Goal: Information Seeking & Learning: Learn about a topic

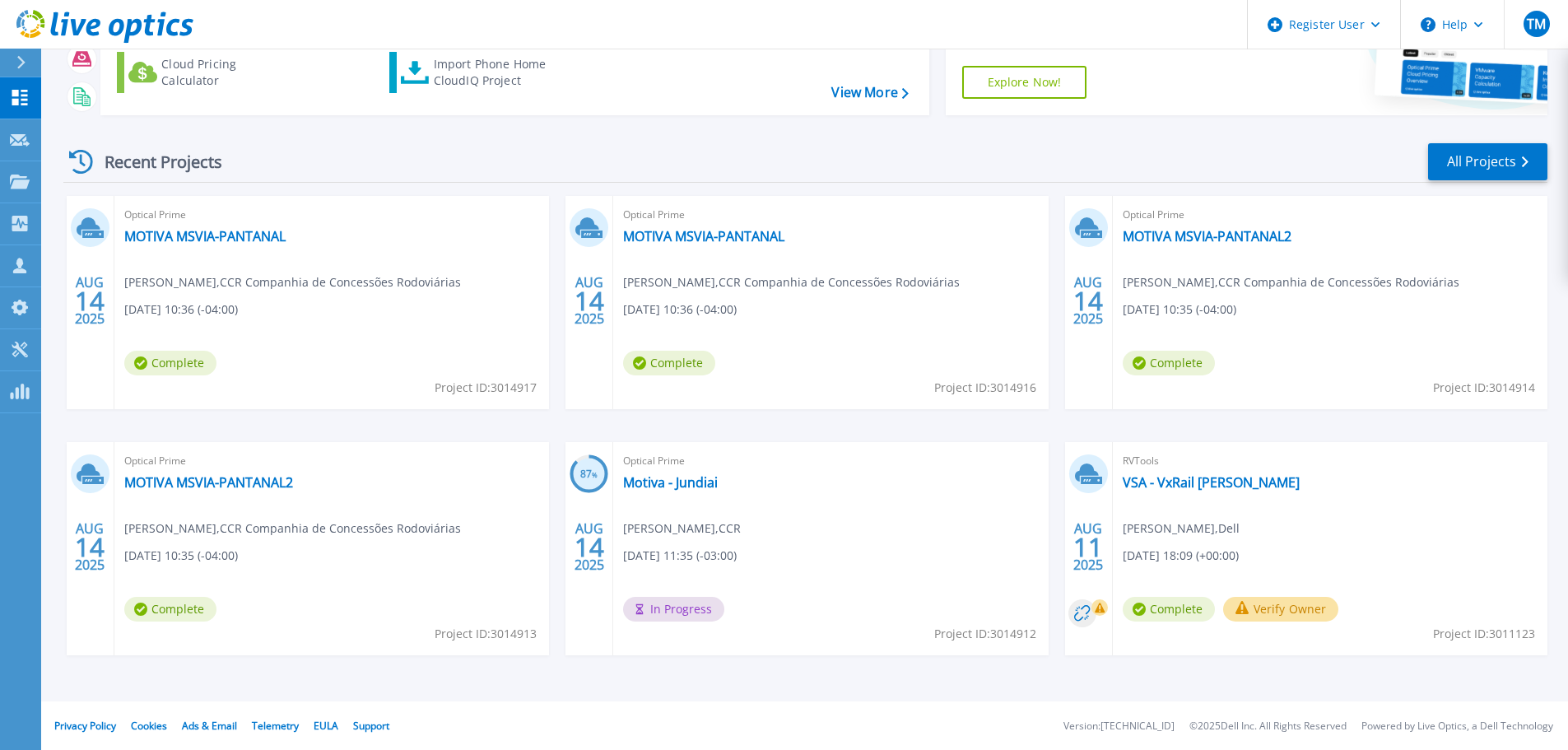
scroll to position [162, 0]
click at [676, 484] on link "Motiva - Jundiai" at bounding box center [670, 482] width 94 height 17
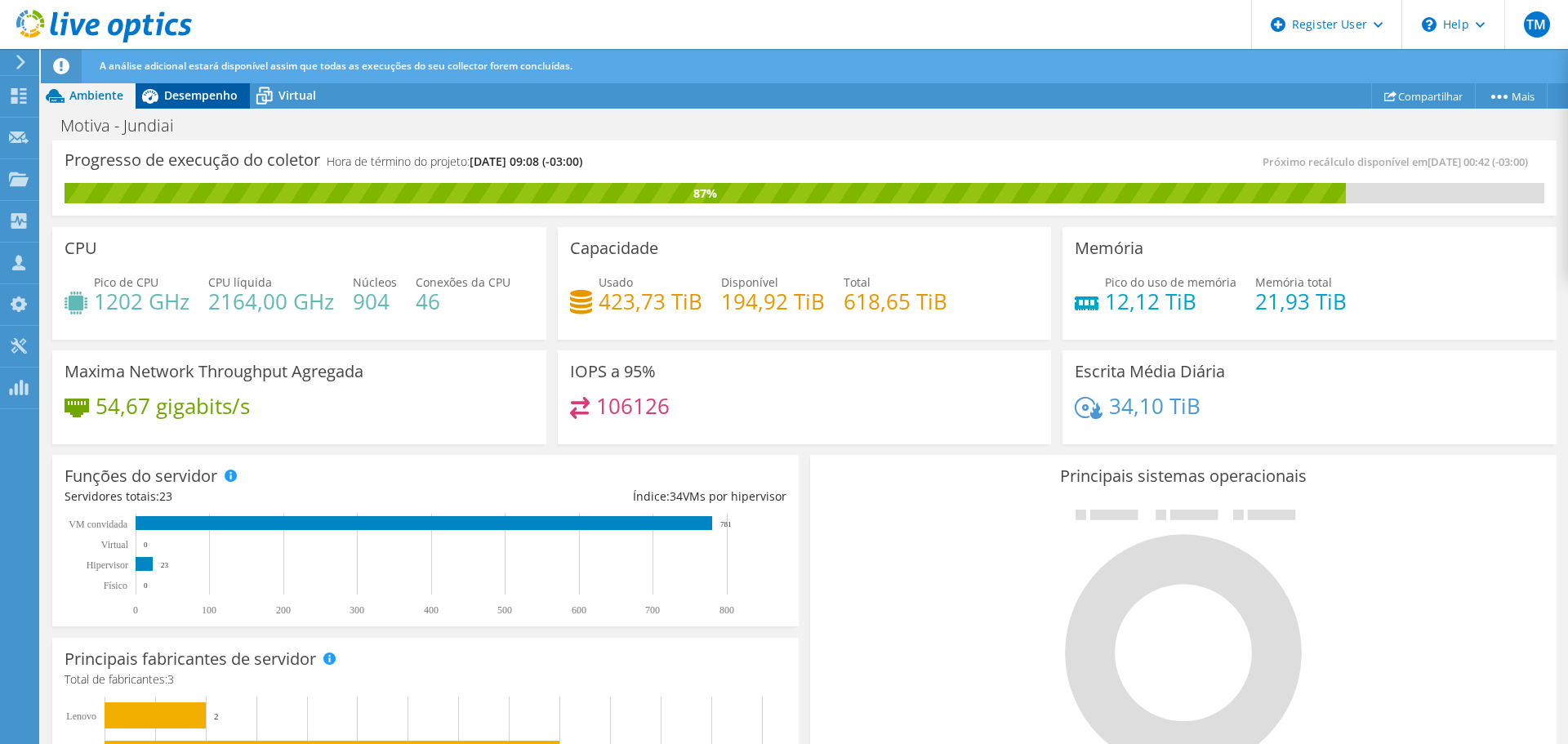
click at [201, 98] on span "Desempenho" at bounding box center [200, 96] width 73 height 16
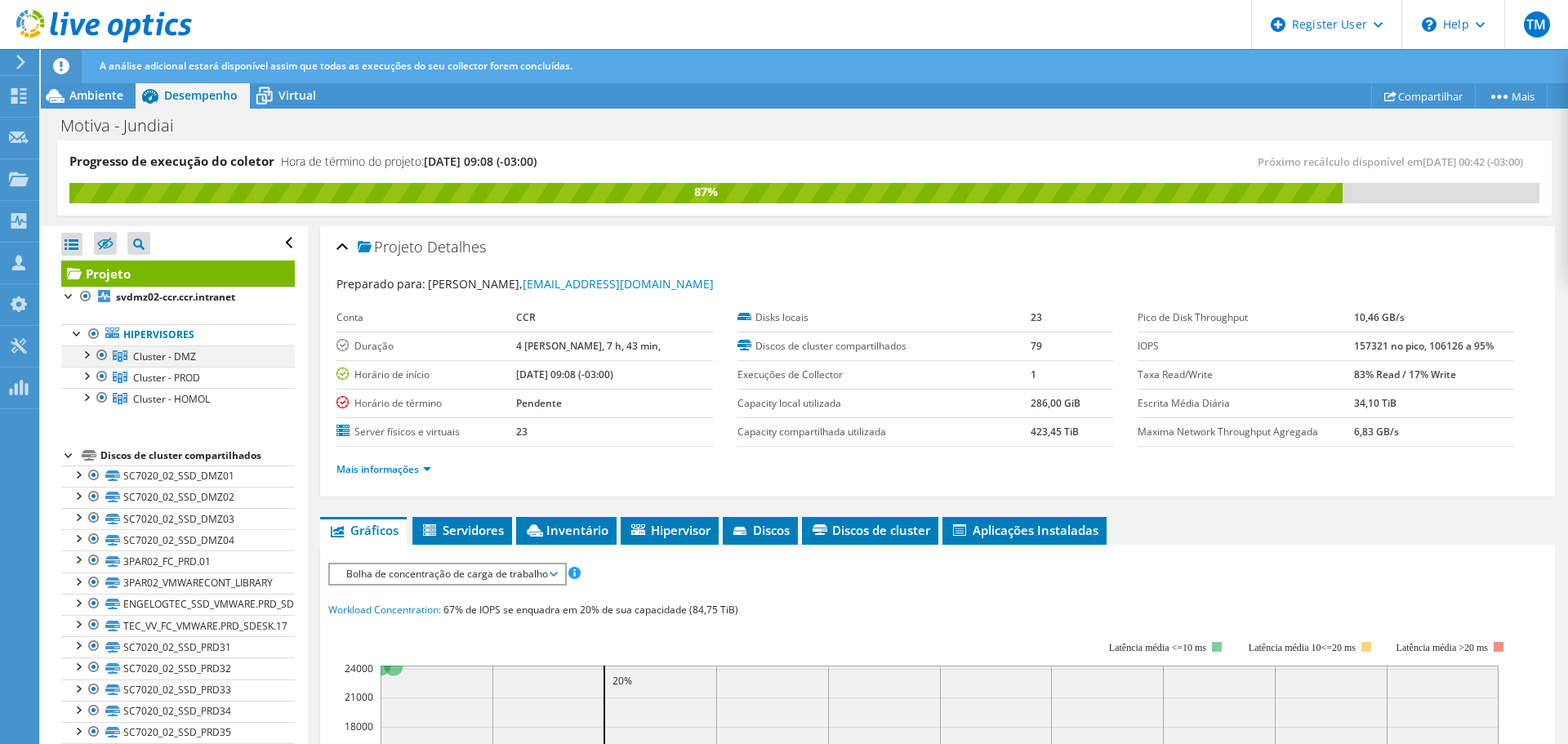
click at [88, 353] on div at bounding box center [86, 353] width 17 height 17
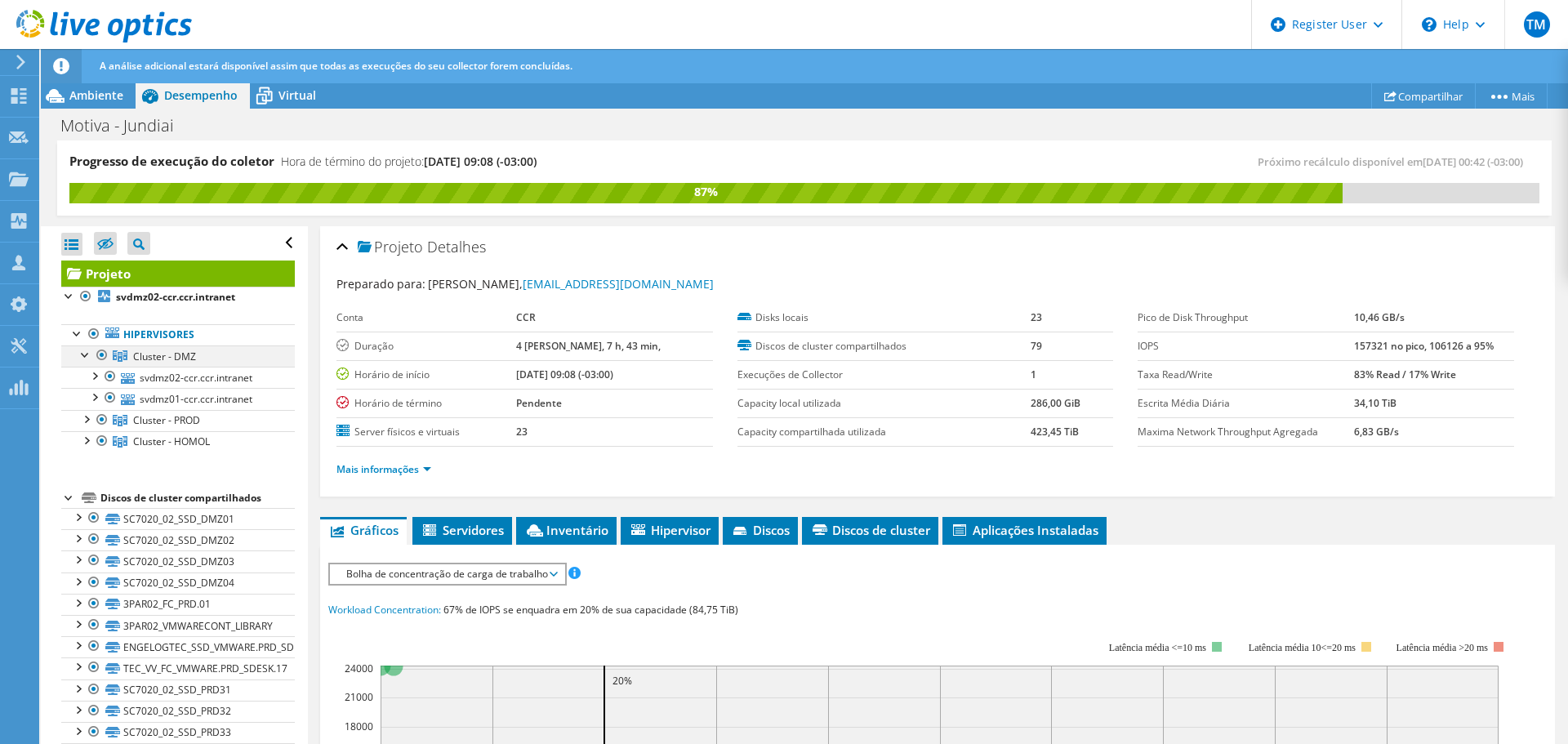
click at [88, 353] on div at bounding box center [86, 353] width 17 height 17
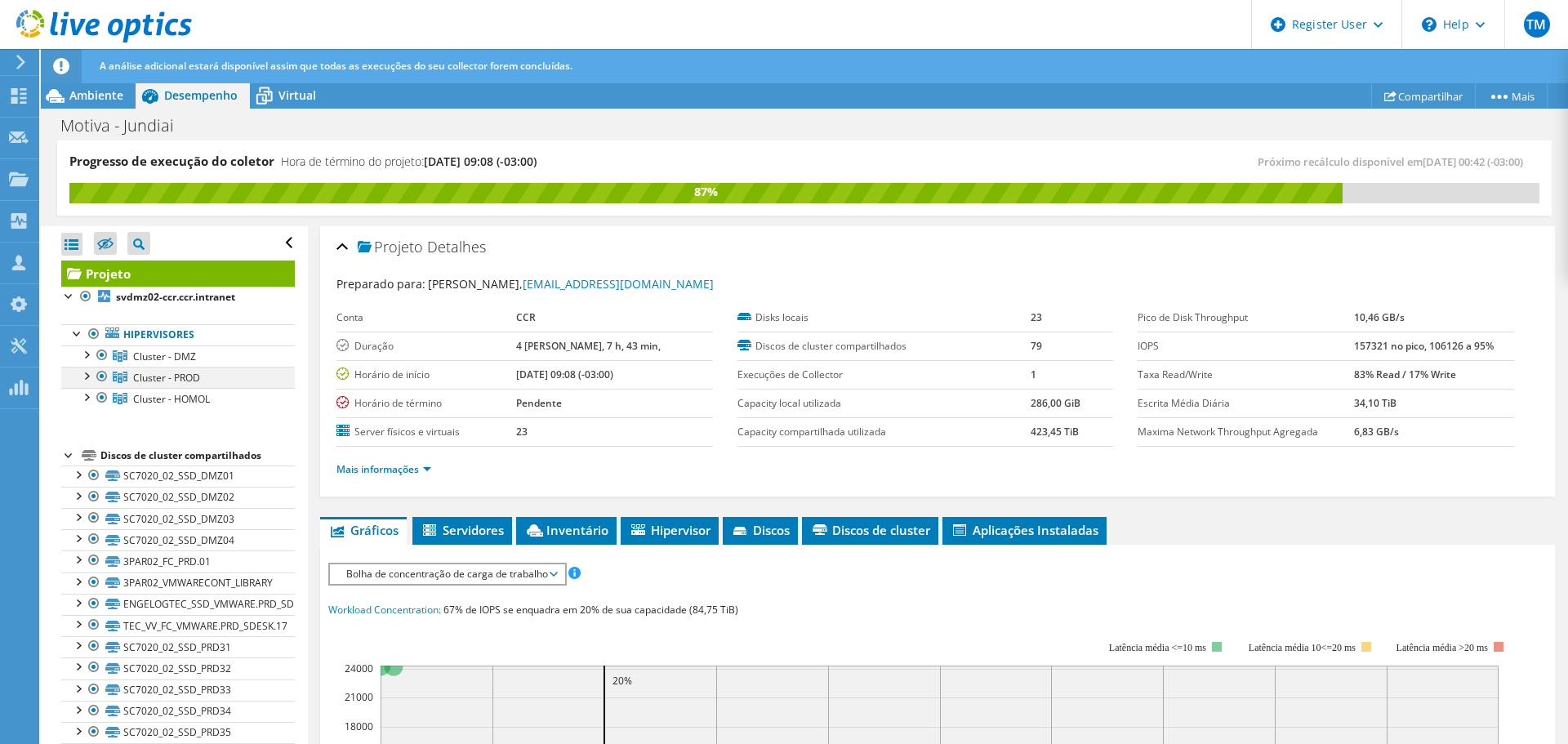
click at [82, 372] on div at bounding box center [86, 374] width 17 height 17
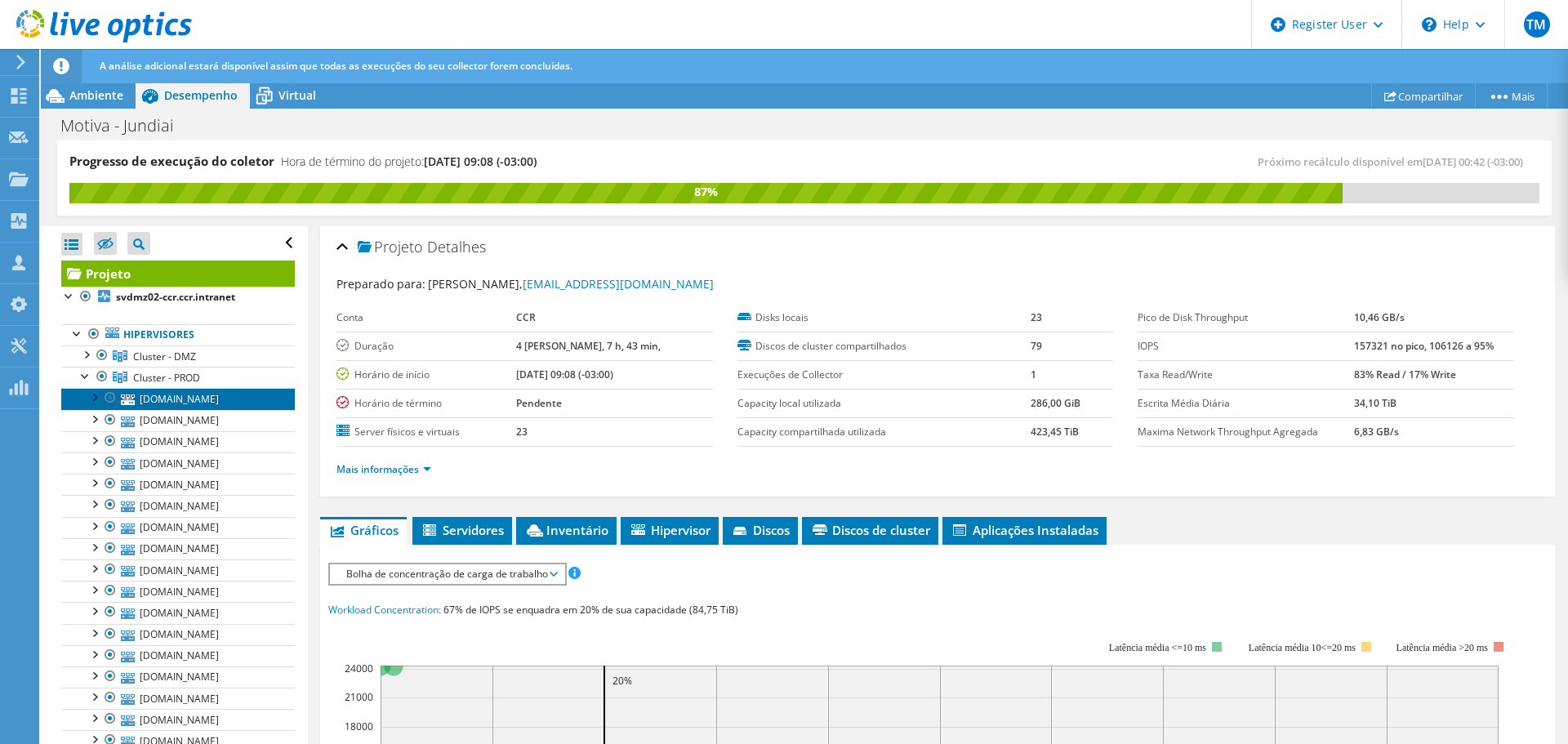
click at [201, 403] on link "sv13-engelogtec.engelogtec.com.br" at bounding box center [178, 399] width 234 height 21
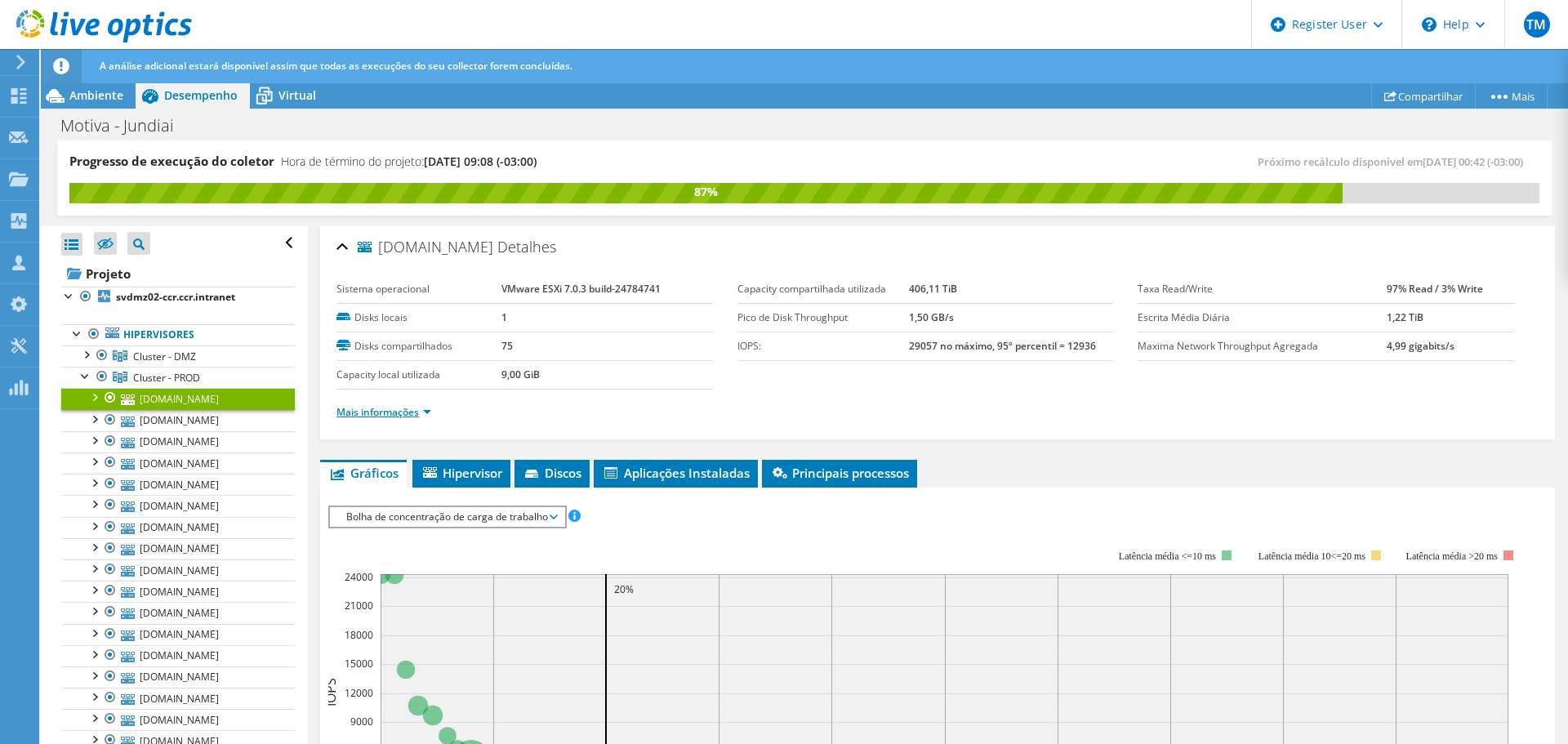
click at [379, 411] on link "Mais informações" at bounding box center [383, 412] width 95 height 14
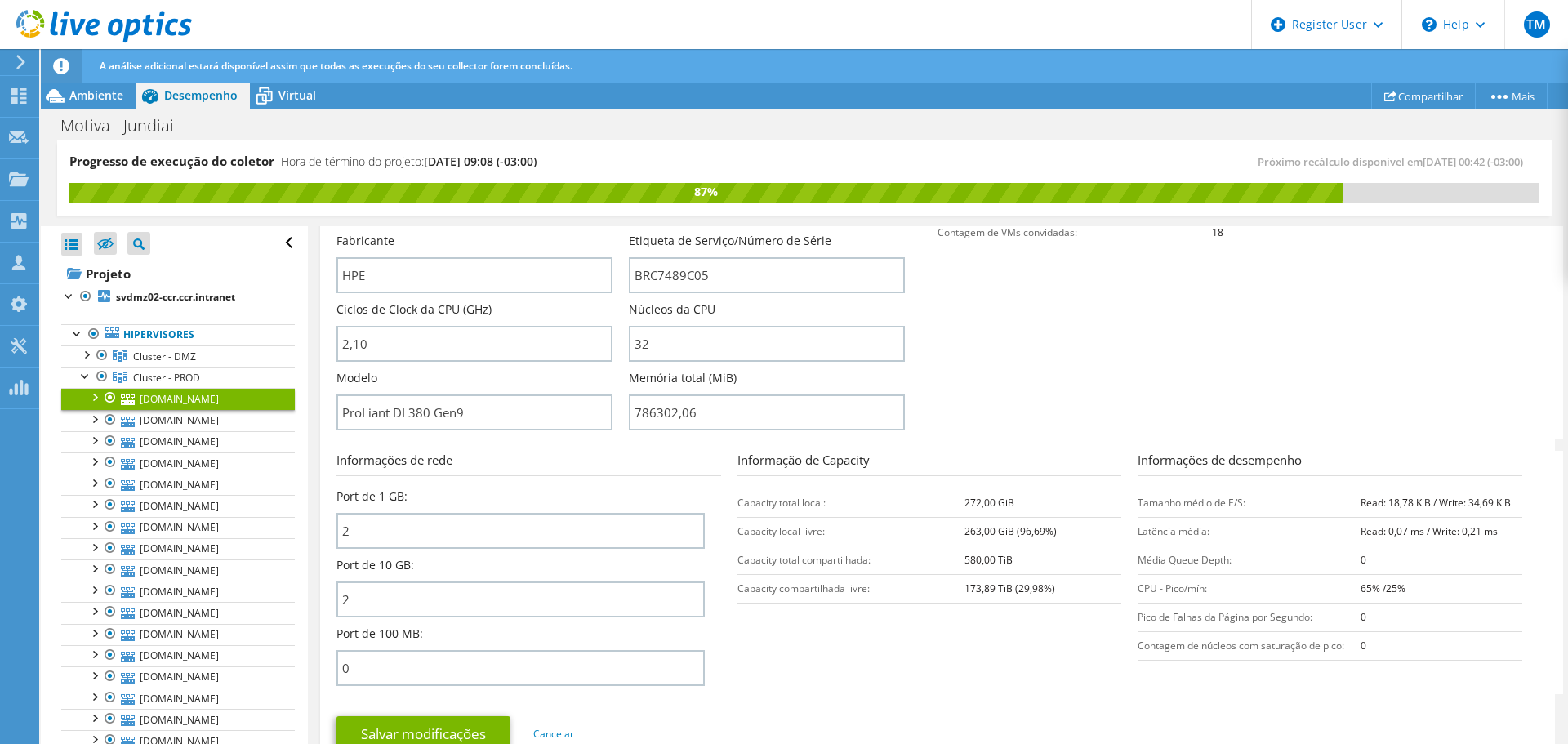
scroll to position [409, 0]
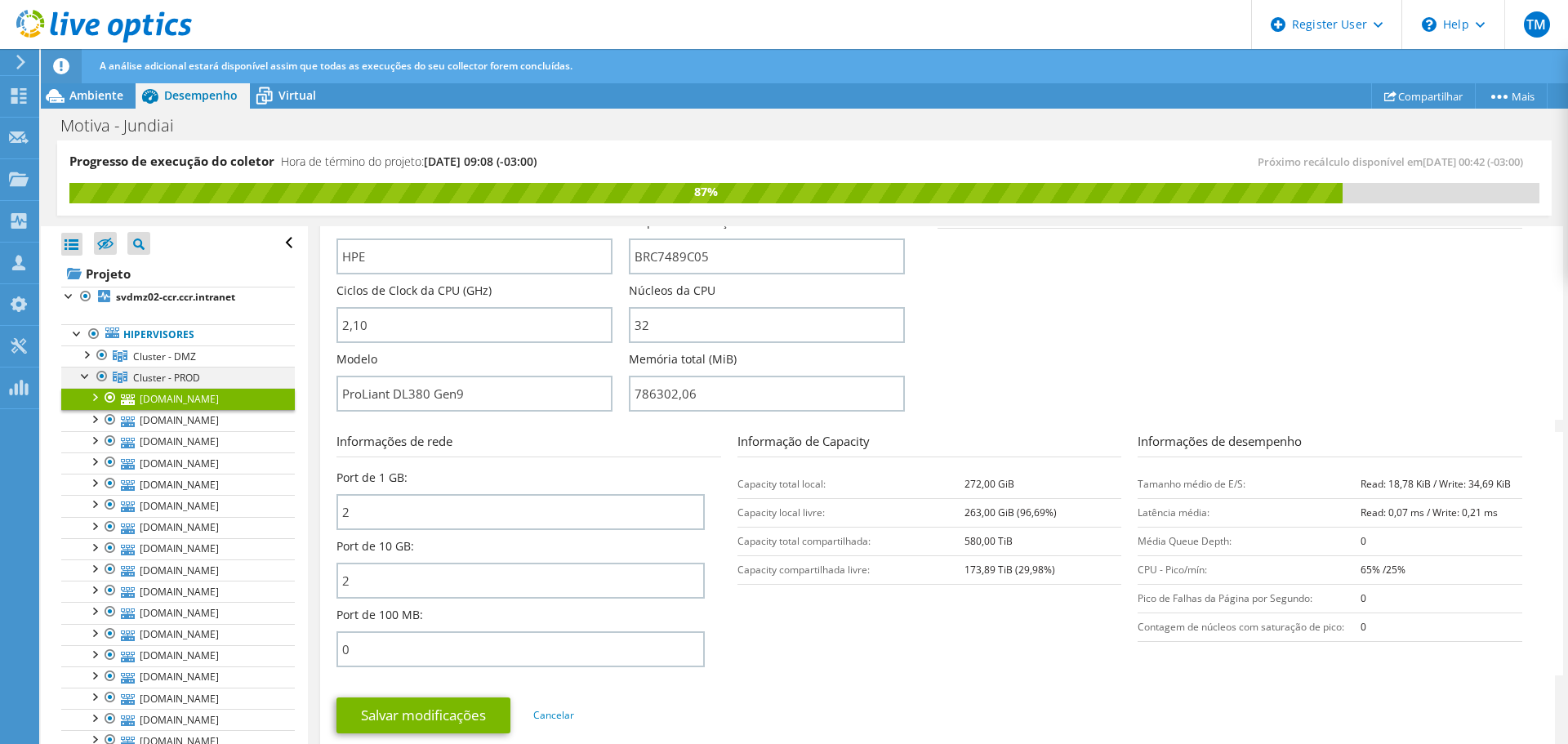
click at [83, 376] on div at bounding box center [86, 374] width 17 height 17
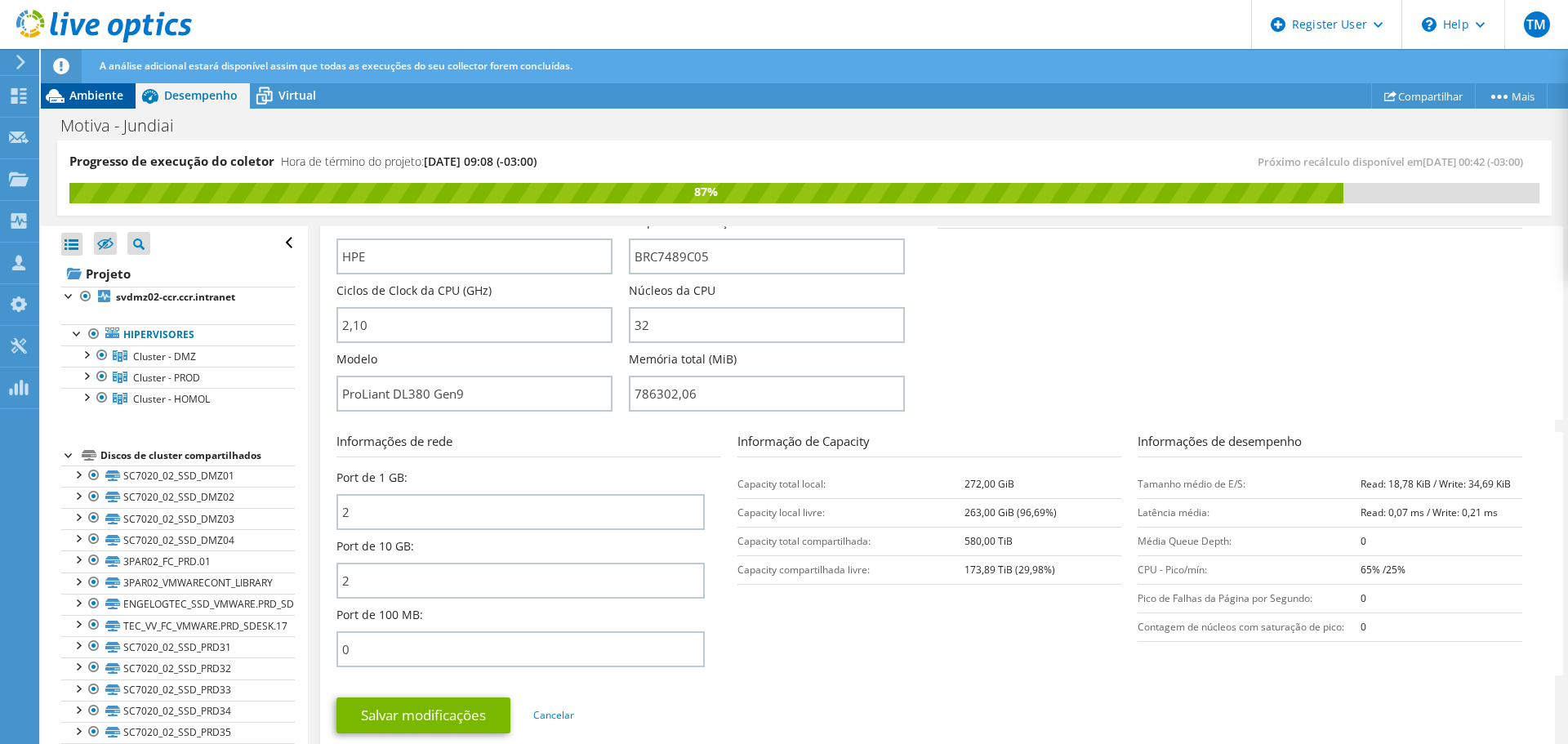
click at [118, 101] on span "Ambiente" at bounding box center [96, 96] width 54 height 16
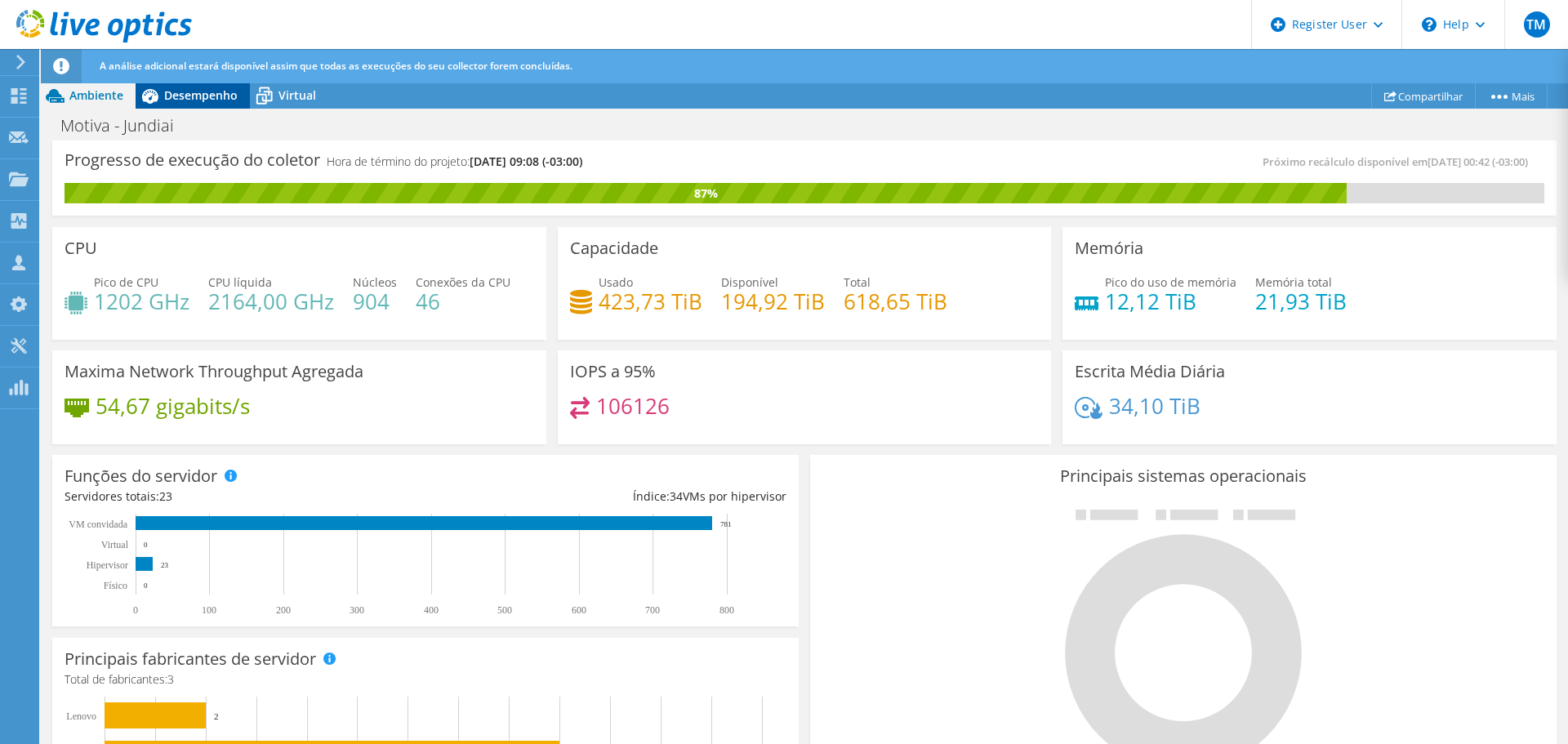
click at [184, 100] on span "Desempenho" at bounding box center [200, 96] width 73 height 16
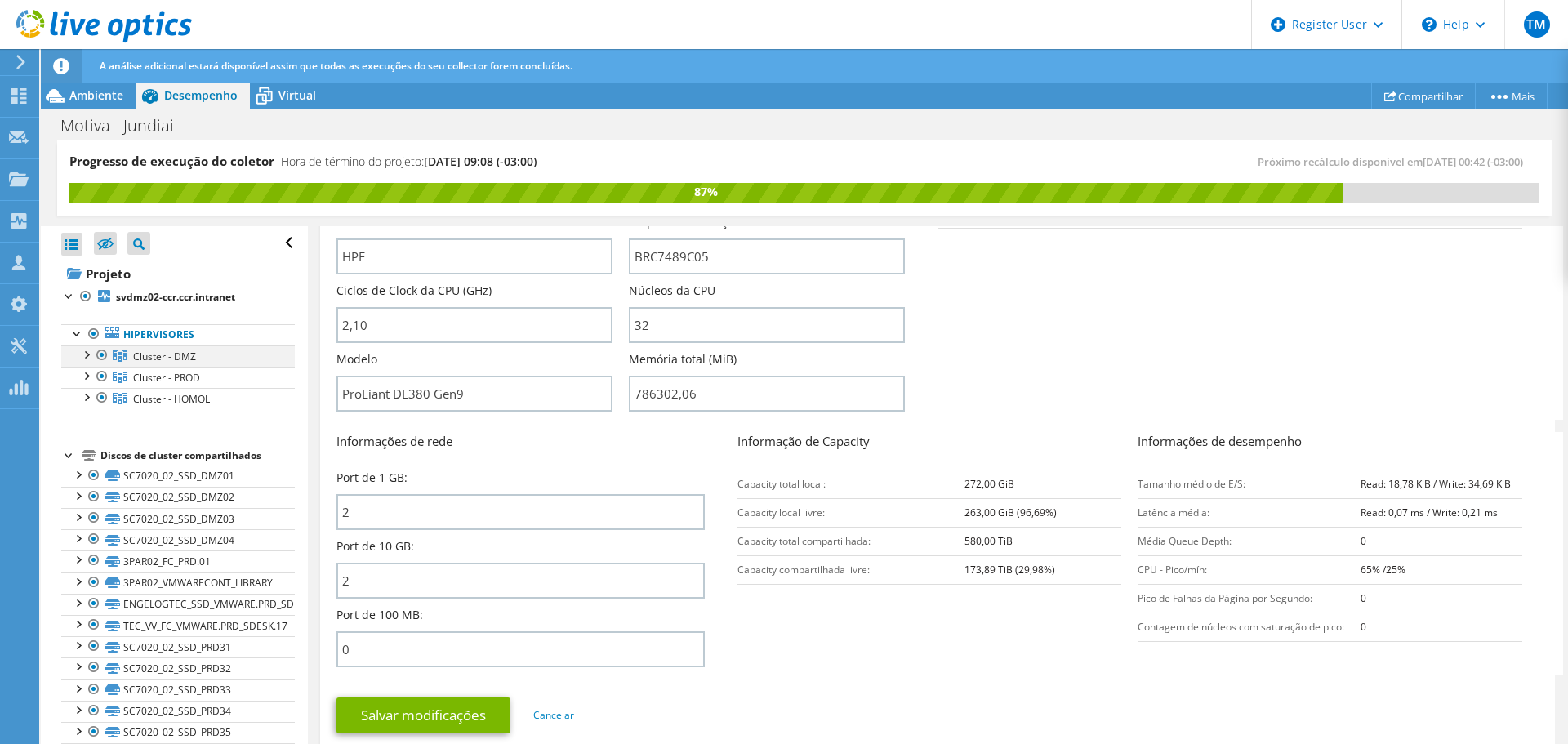
click at [84, 359] on div at bounding box center [86, 353] width 17 height 17
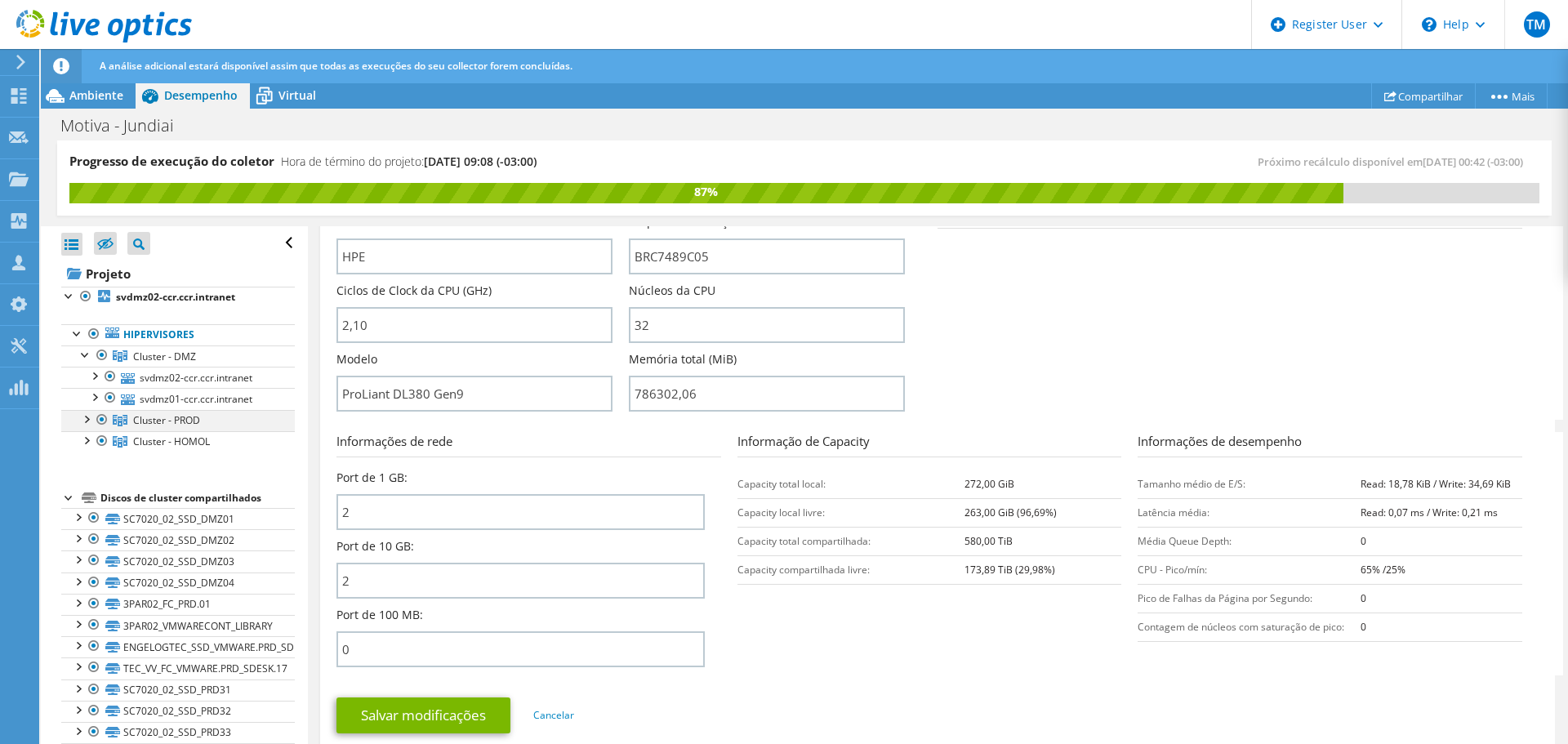
click at [87, 417] on div at bounding box center [86, 418] width 17 height 17
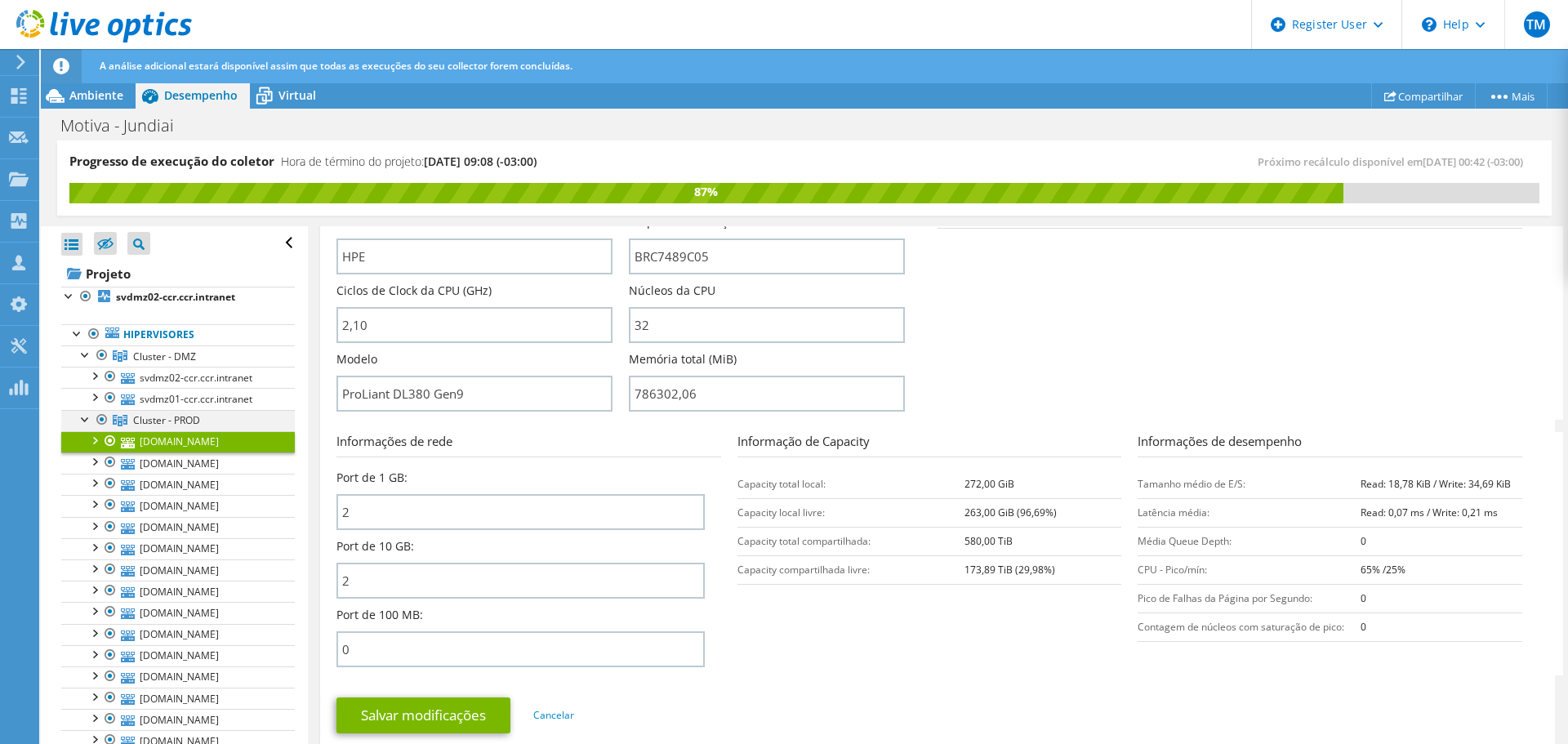
click at [87, 417] on div at bounding box center [86, 418] width 17 height 17
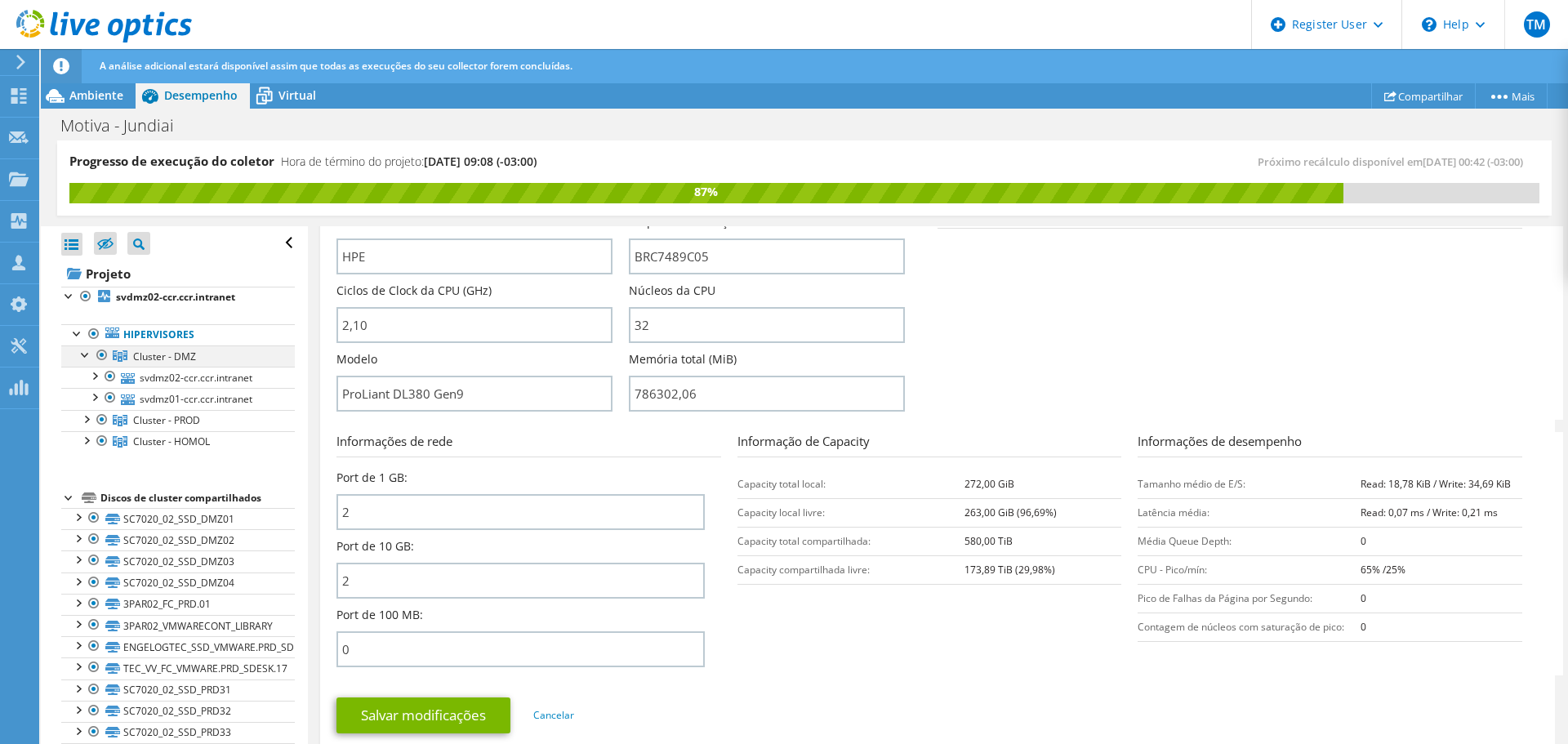
click at [82, 354] on div at bounding box center [86, 353] width 17 height 17
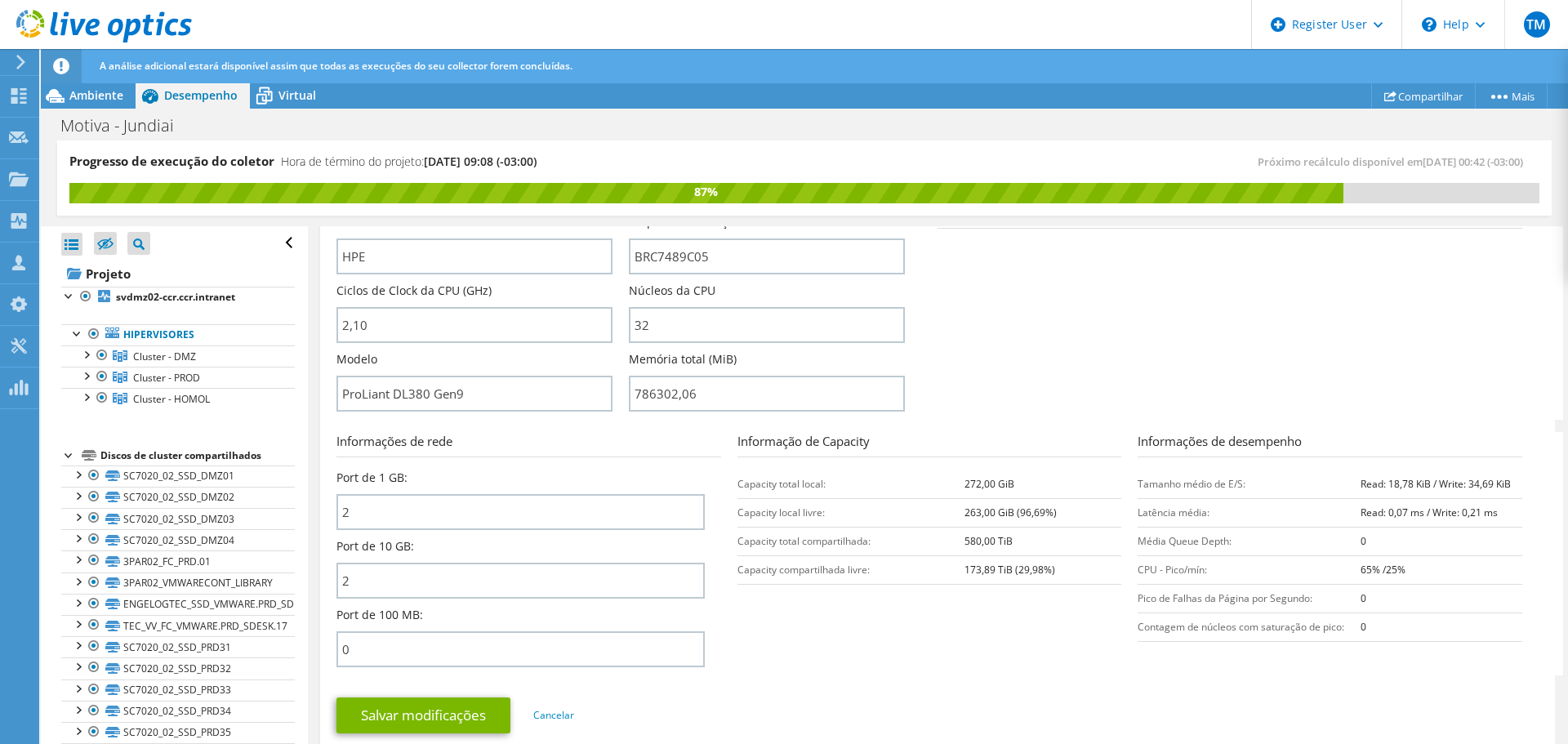
click at [516, 140] on div "Progresso de execução do coletor Hora de término do projeto: 08/16/2025, 09:08 …" at bounding box center [805, 177] width 1495 height 75
click at [101, 96] on span "Ambiente" at bounding box center [96, 96] width 54 height 16
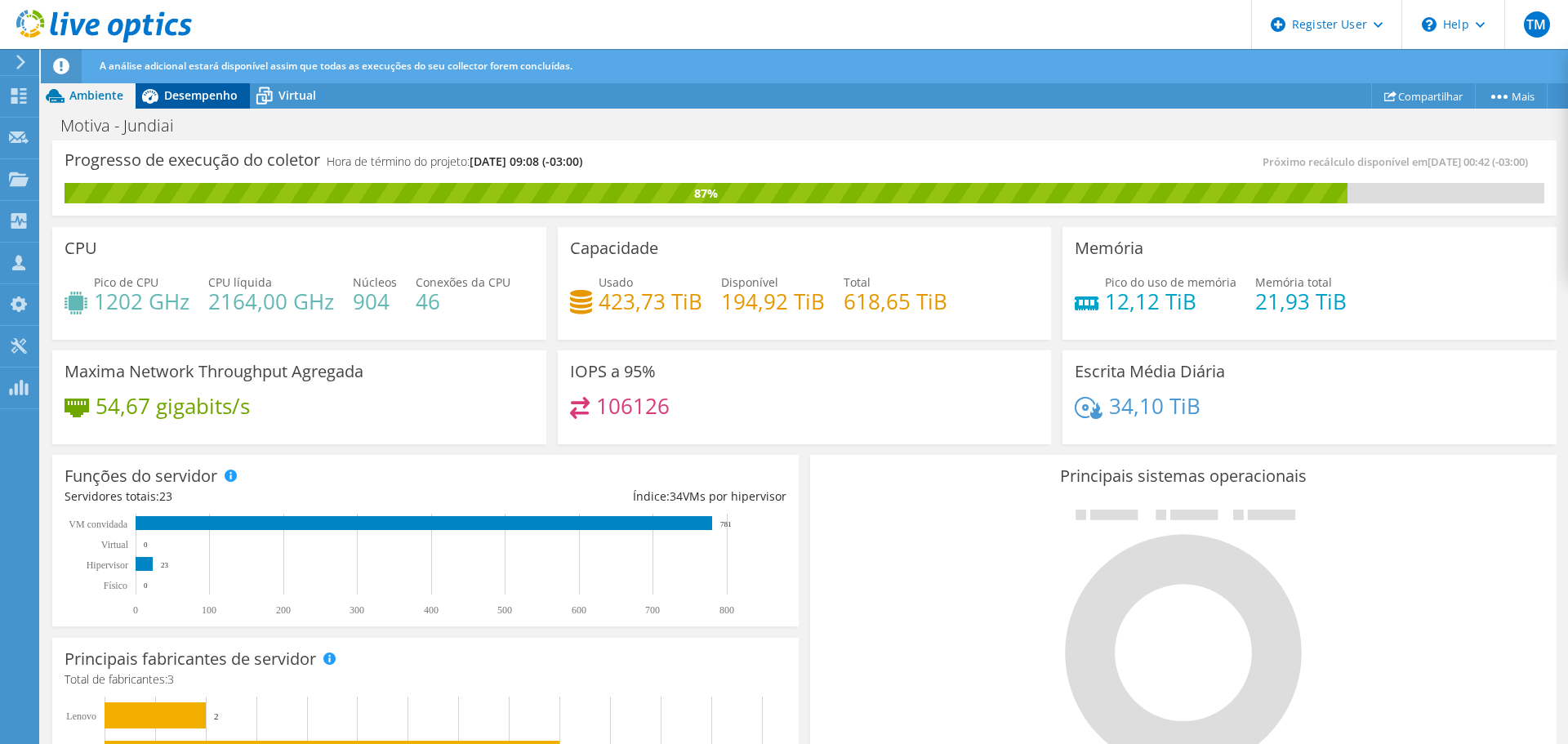
click at [206, 97] on span "Desempenho" at bounding box center [200, 96] width 73 height 16
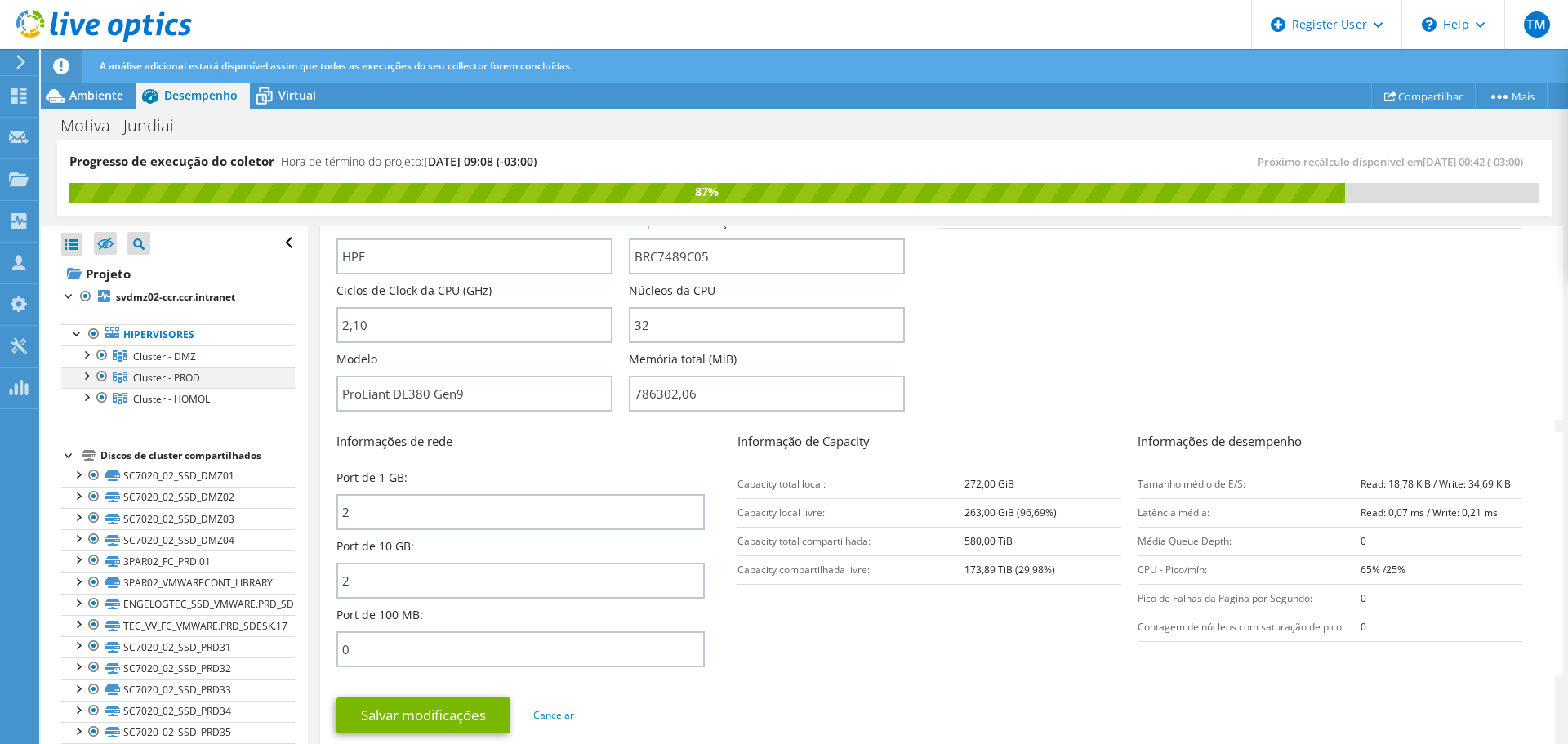
click at [87, 372] on div at bounding box center [86, 374] width 17 height 17
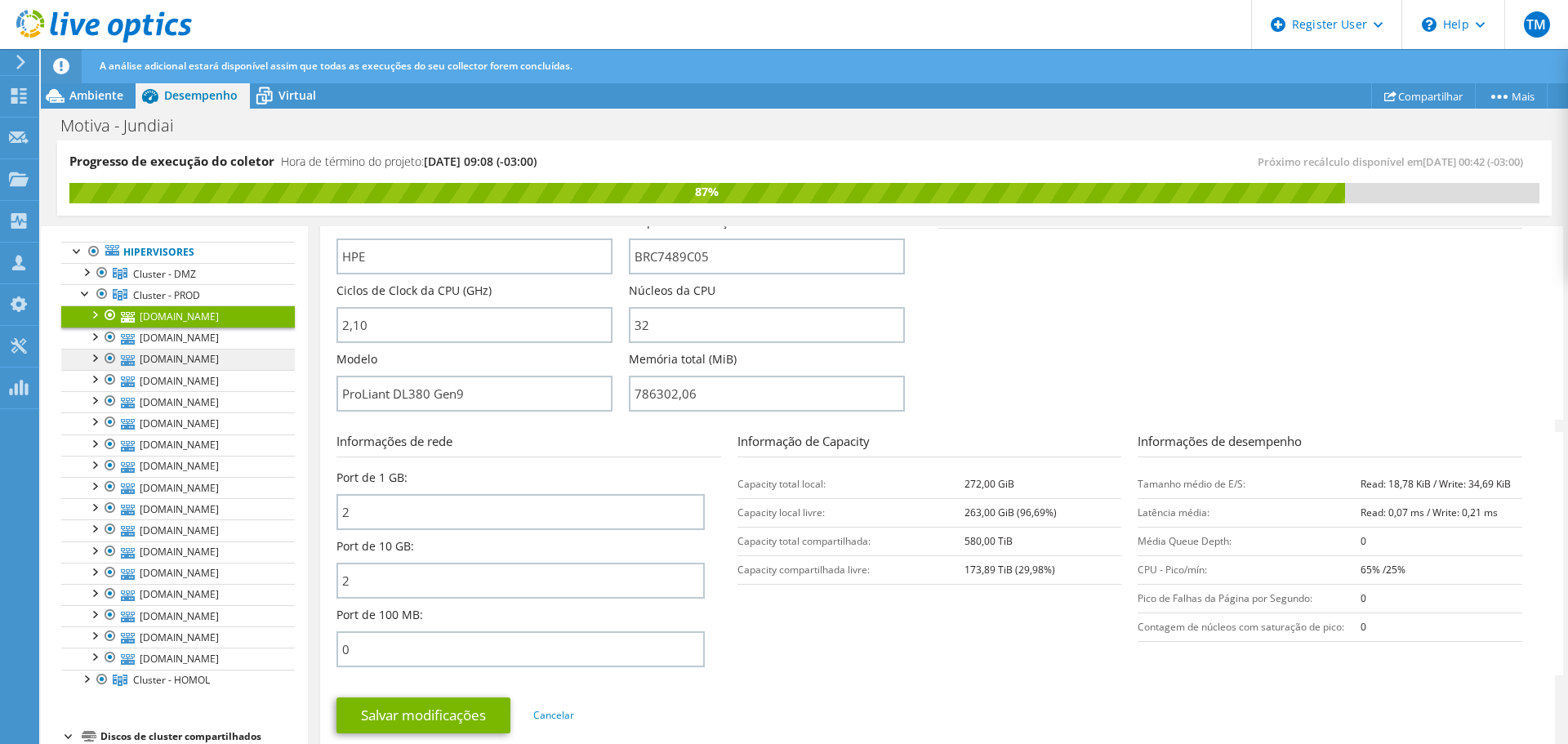
scroll to position [82, 0]
click at [265, 350] on link "sv17-engelogtec.engelogtec.com.br" at bounding box center [178, 339] width 234 height 21
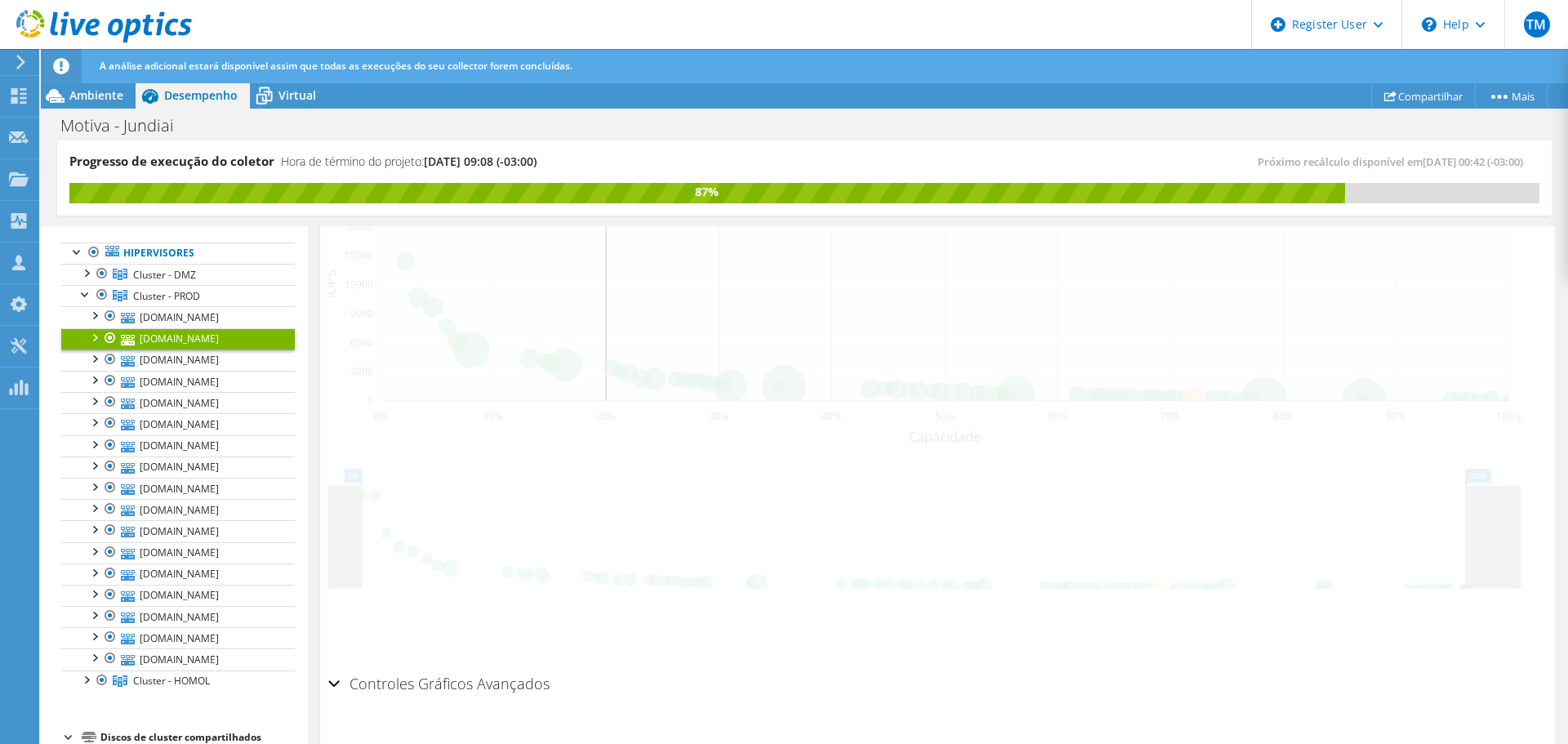
scroll to position [405, 0]
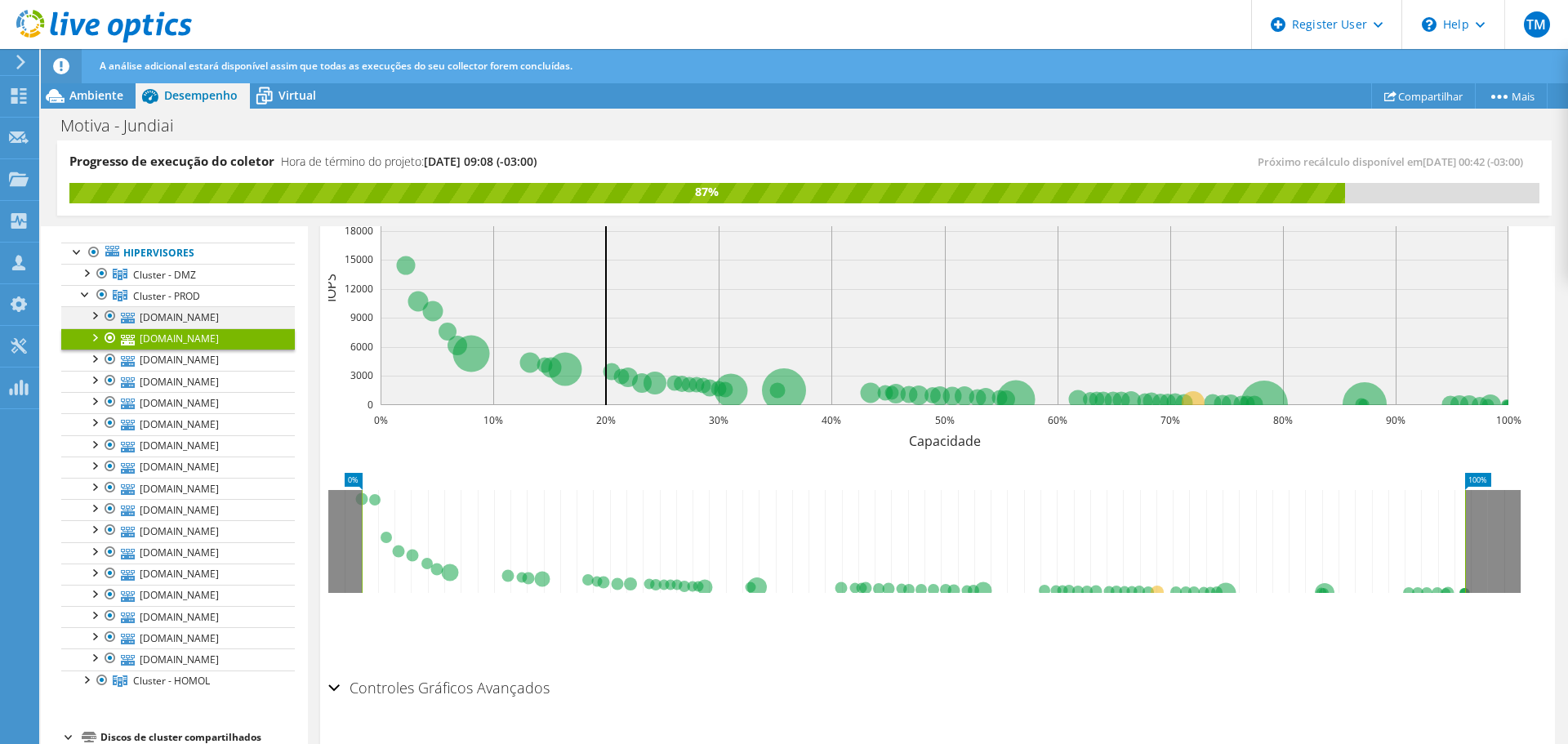
click at [92, 314] on div at bounding box center [94, 314] width 17 height 17
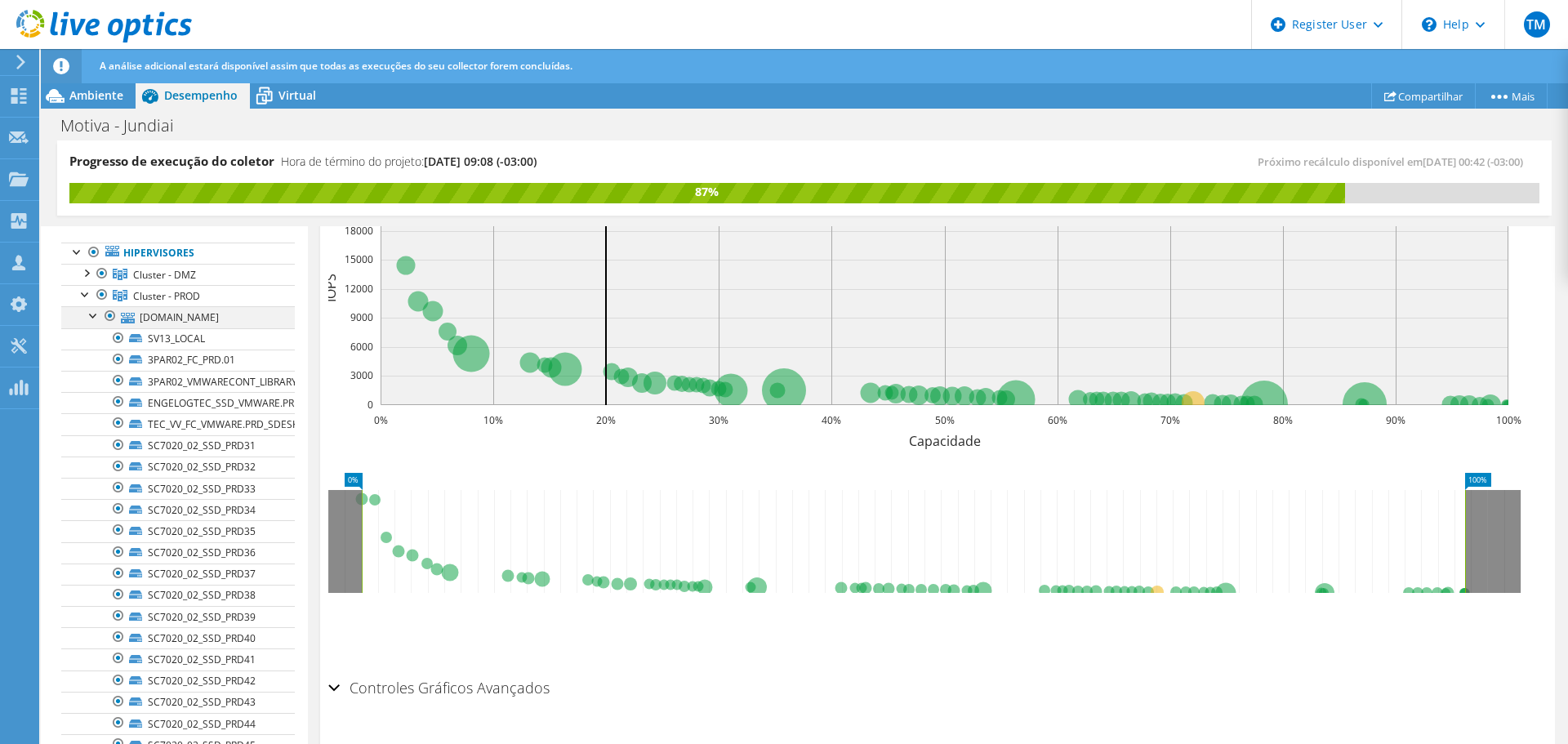
click at [92, 314] on div at bounding box center [94, 314] width 17 height 17
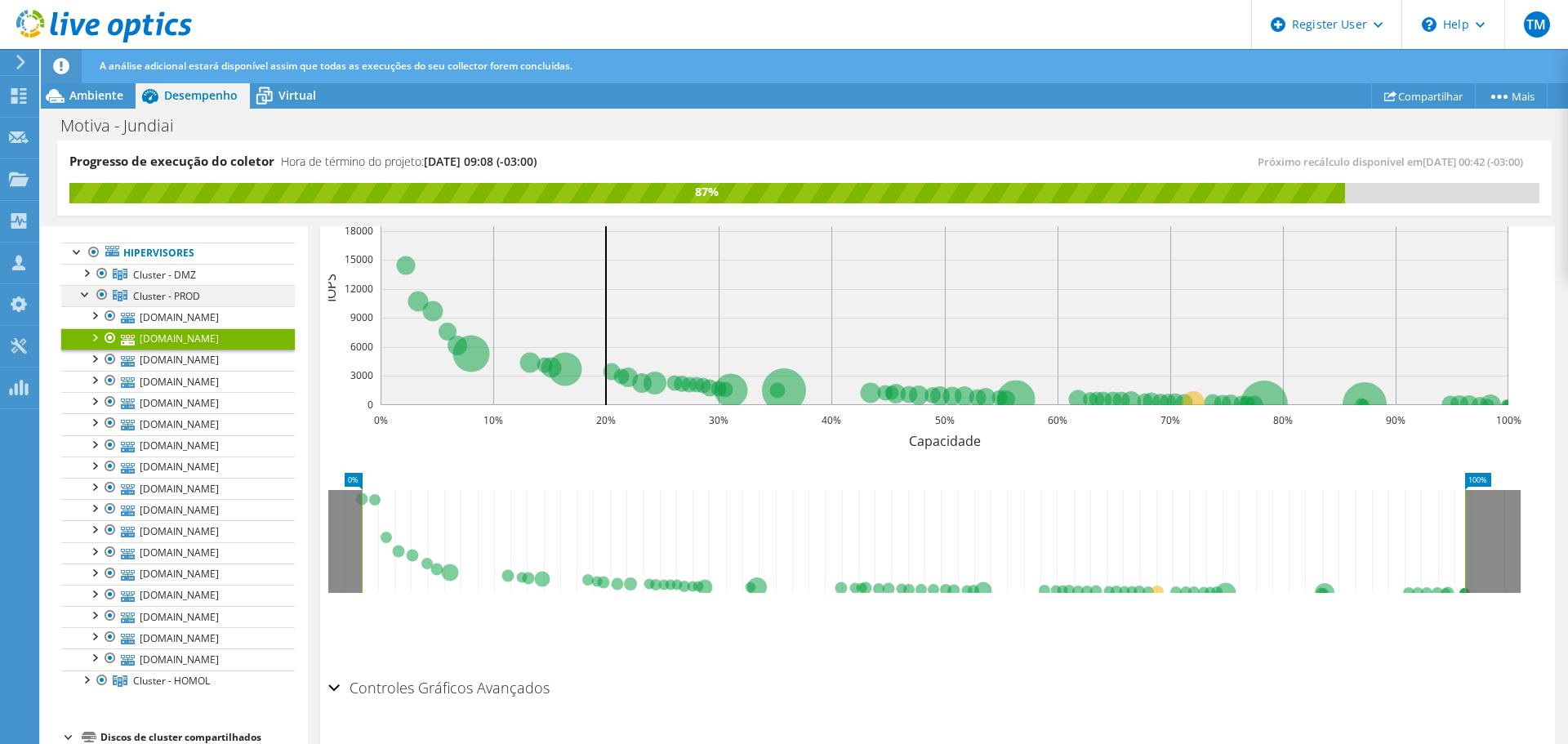
click at [87, 301] on div at bounding box center [86, 293] width 17 height 17
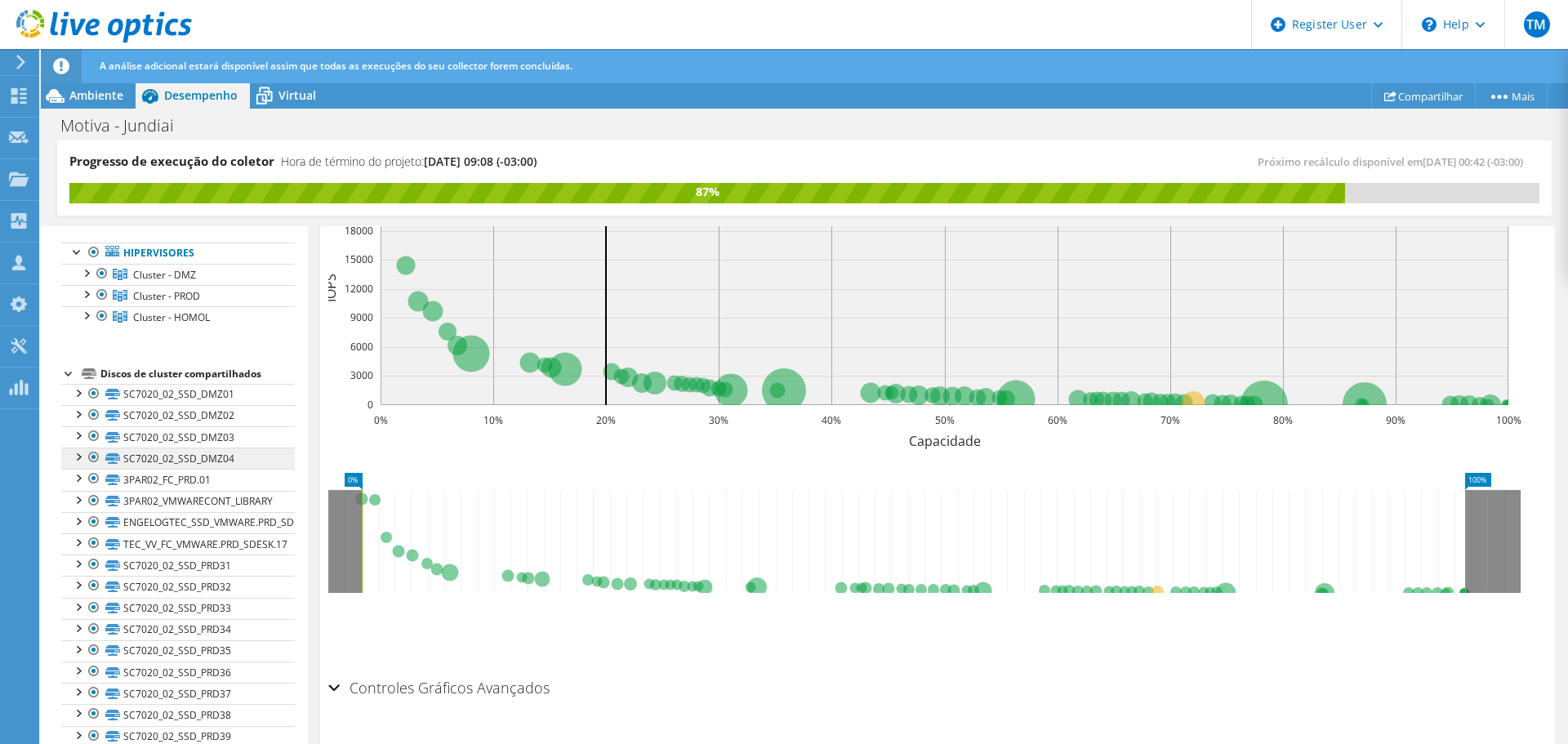
scroll to position [0, 0]
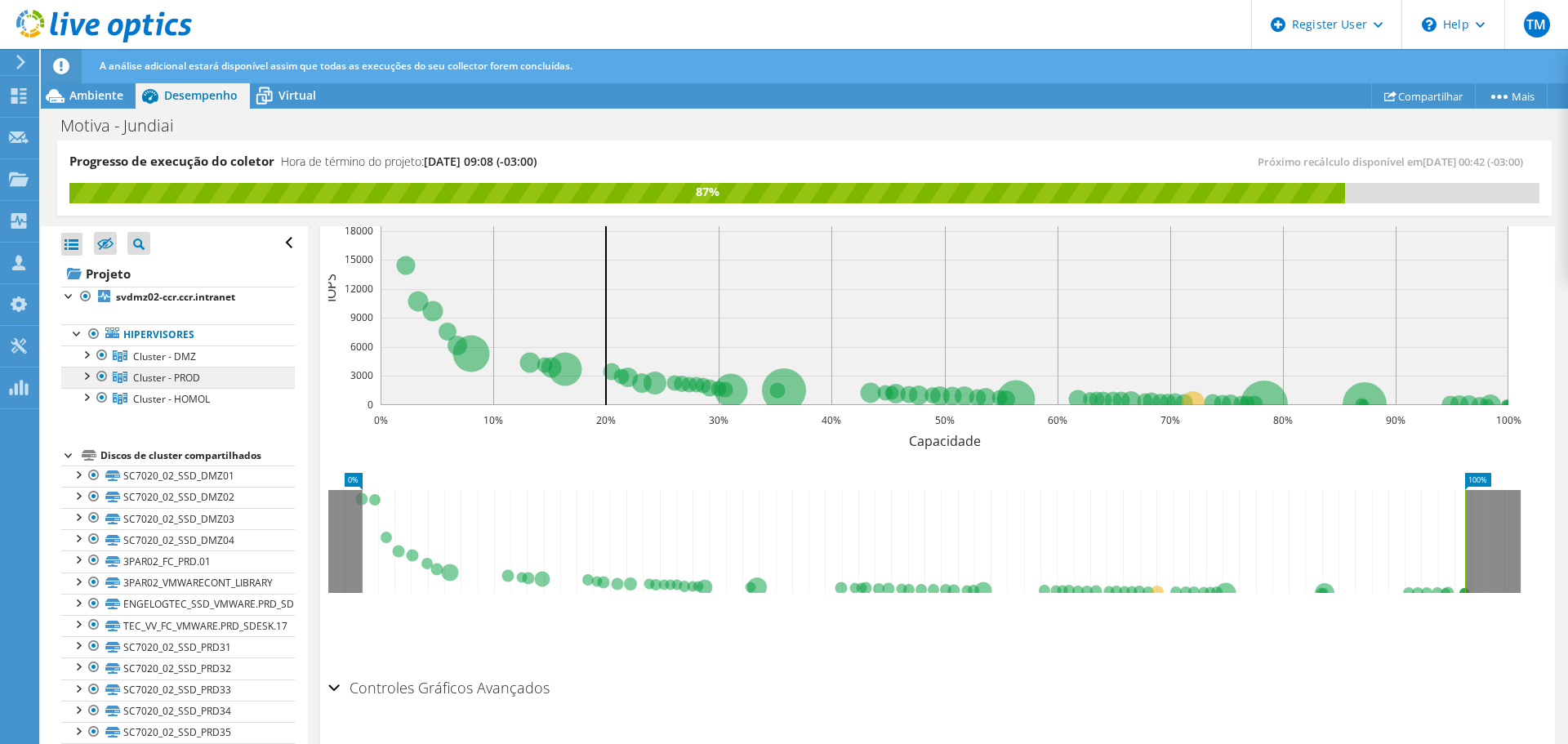
click at [75, 367] on link "Cluster - PROD" at bounding box center [178, 356] width 234 height 21
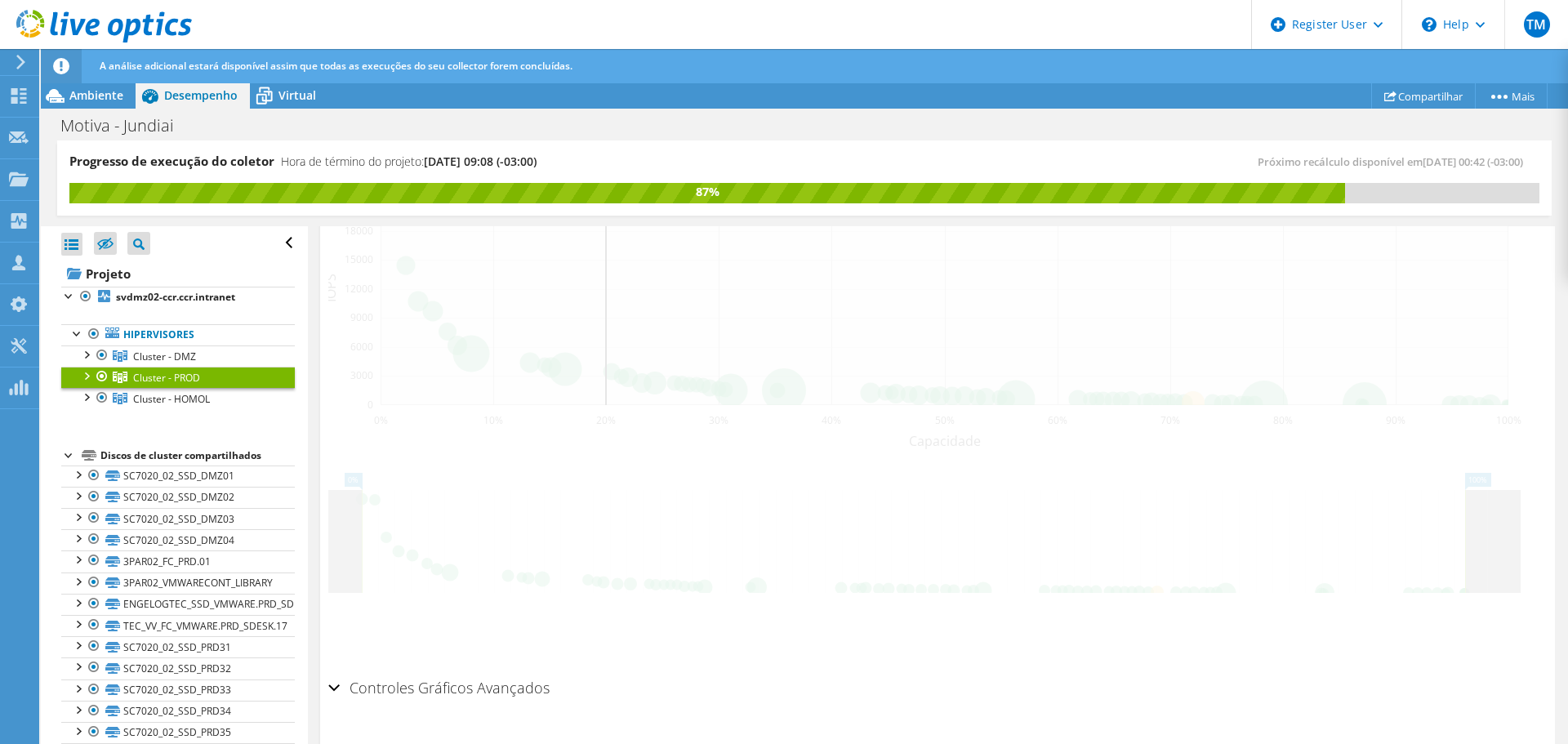
click at [83, 380] on div at bounding box center [86, 374] width 17 height 17
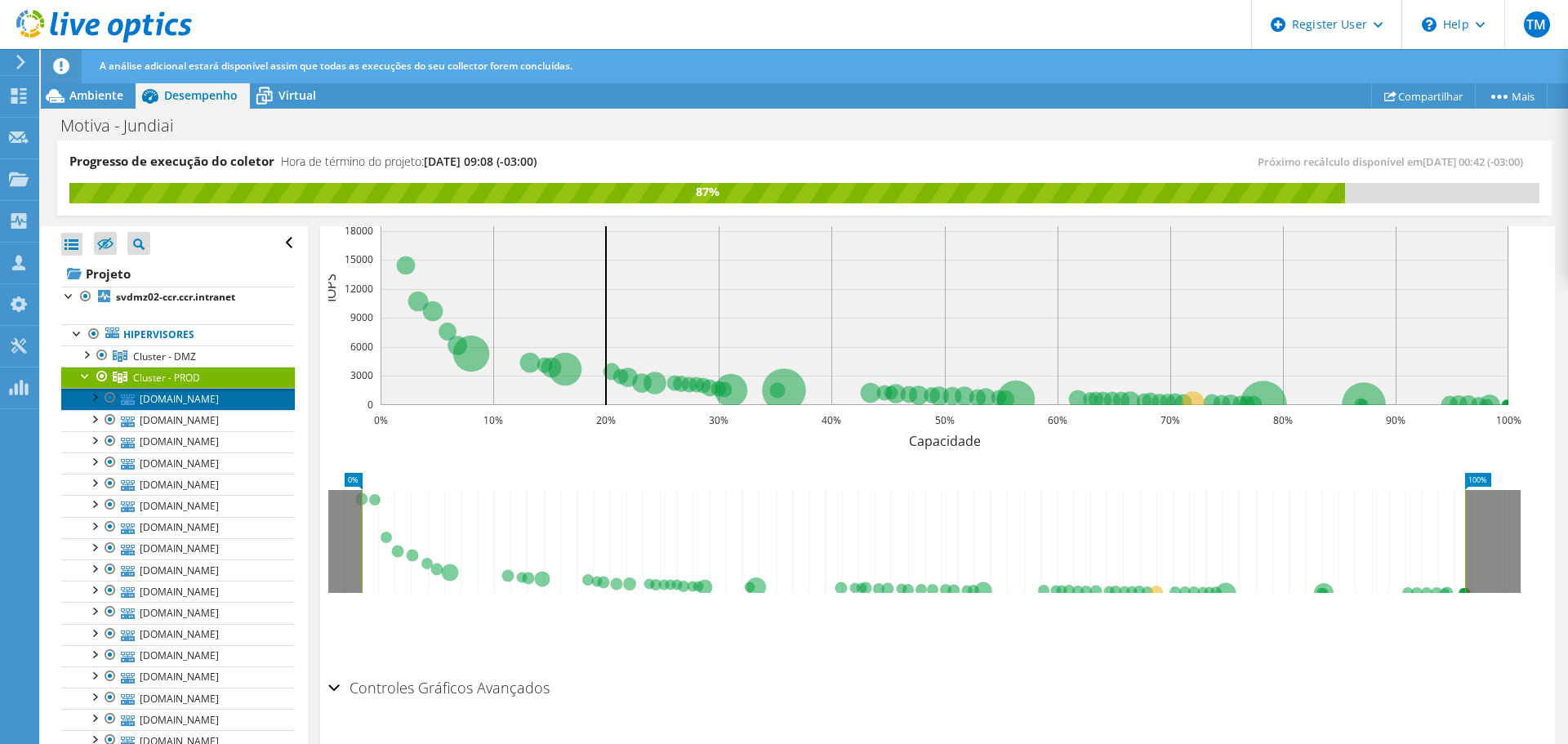
click at [206, 410] on link "sv13-engelogtec.engelogtec.com.br" at bounding box center [178, 399] width 234 height 21
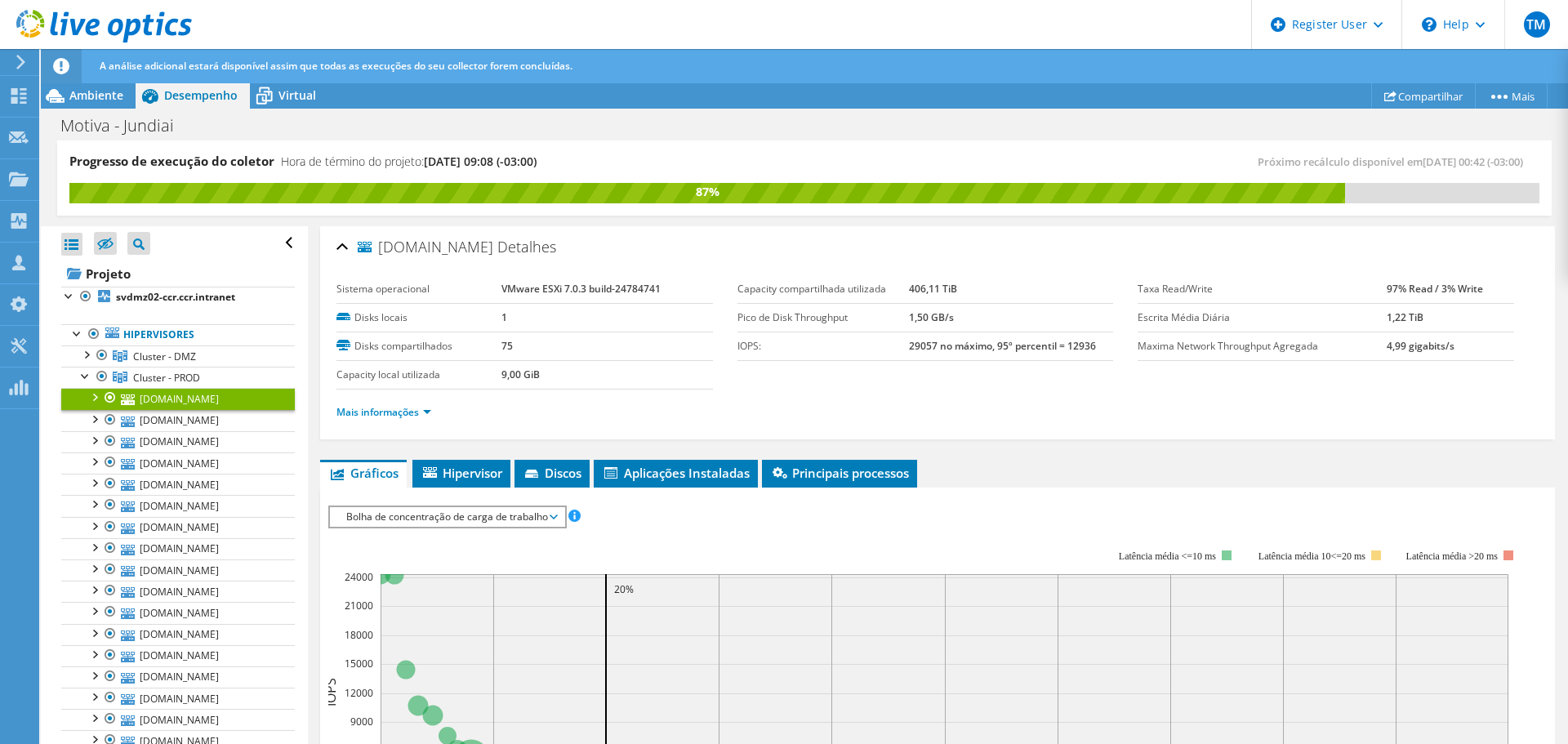
drag, startPoint x: 498, startPoint y: 293, endPoint x: 663, endPoint y: 293, distance: 165.0
click at [663, 293] on tr "Sistema operacional VMware ESXi 7.0.3 build-24784741" at bounding box center [524, 289] width 376 height 28
click at [641, 304] on td "1" at bounding box center [607, 317] width 211 height 28
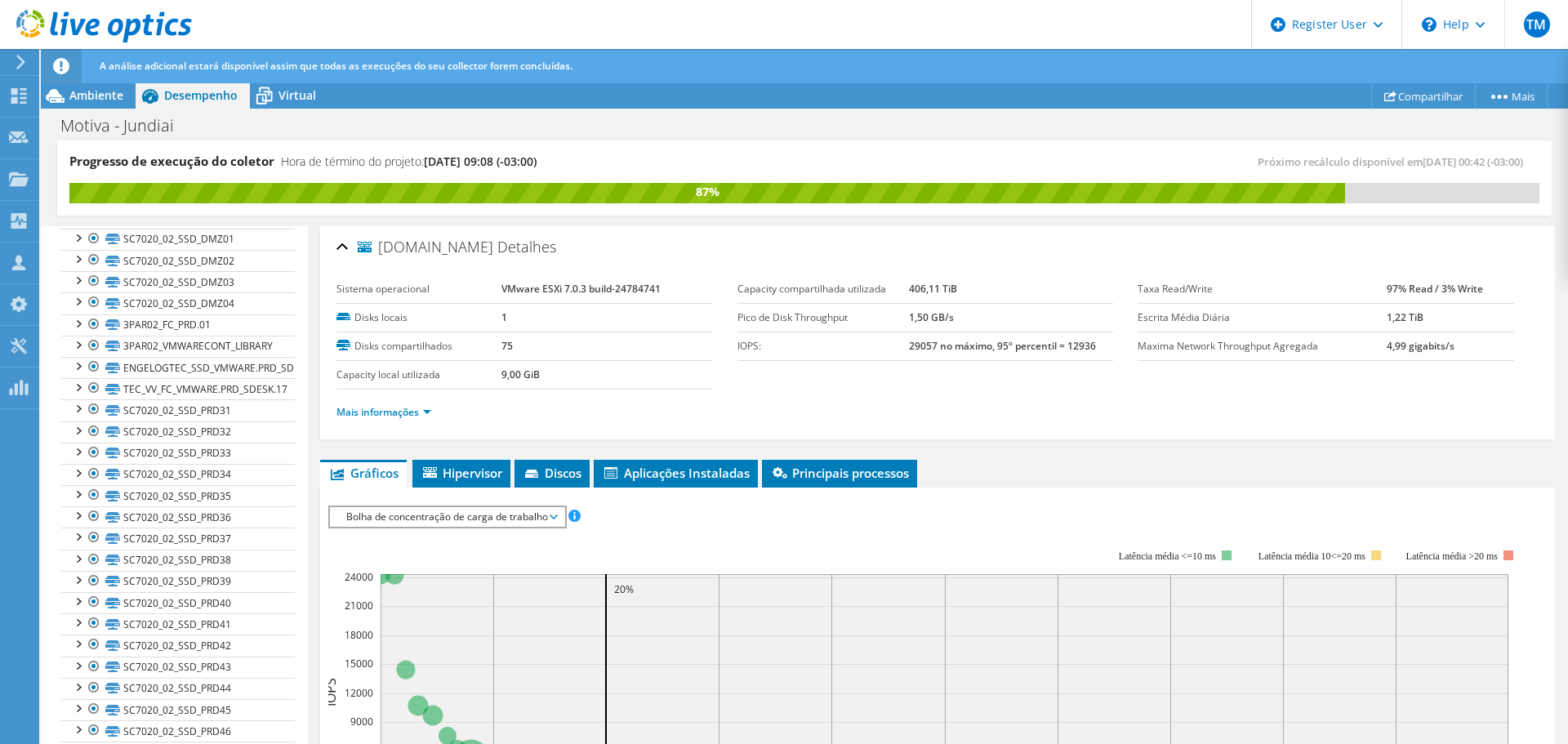
scroll to position [572, 0]
click at [89, 197] on div at bounding box center [86, 188] width 17 height 17
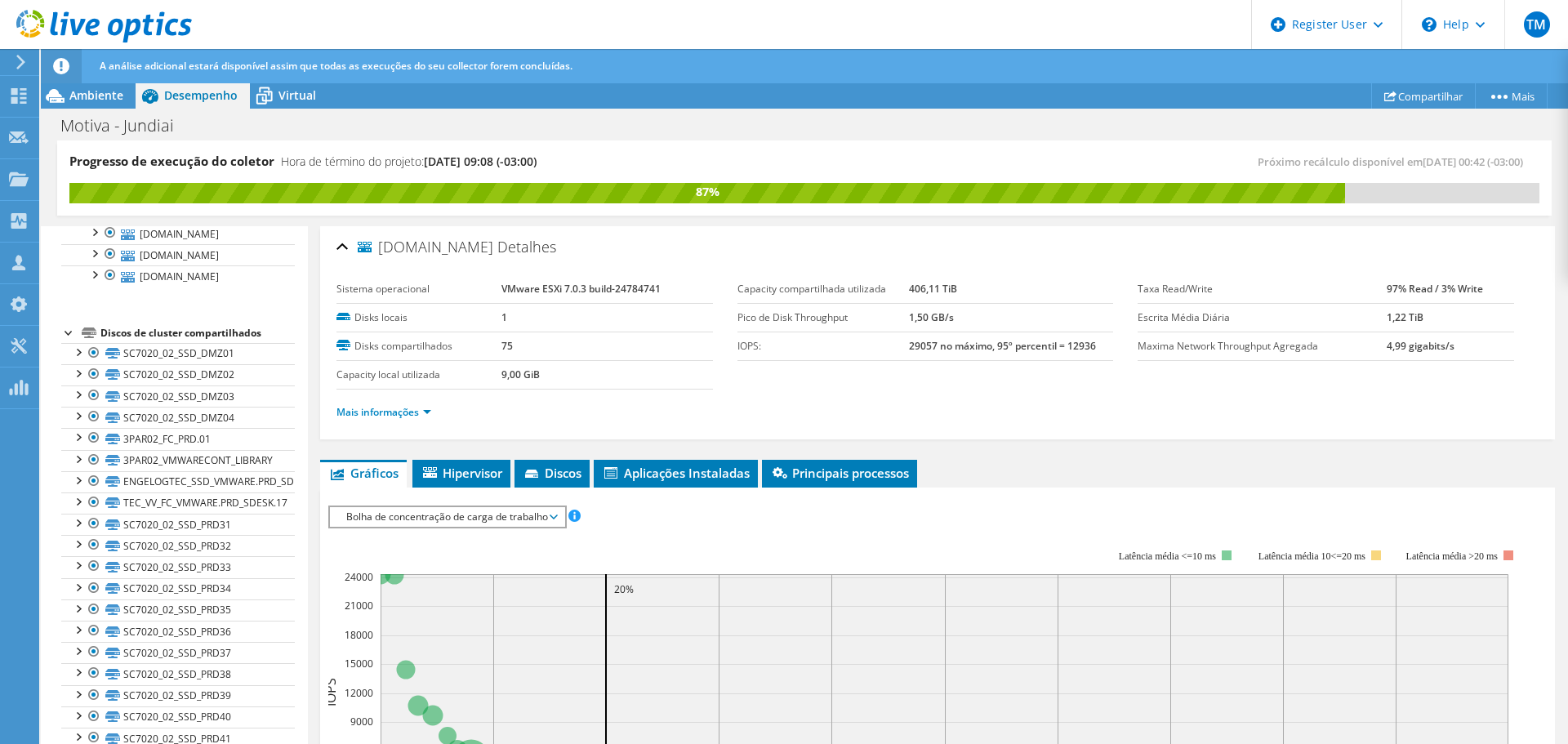
click at [201, 223] on link "sv6-engelogtec.ccr.intranet" at bounding box center [178, 213] width 234 height 21
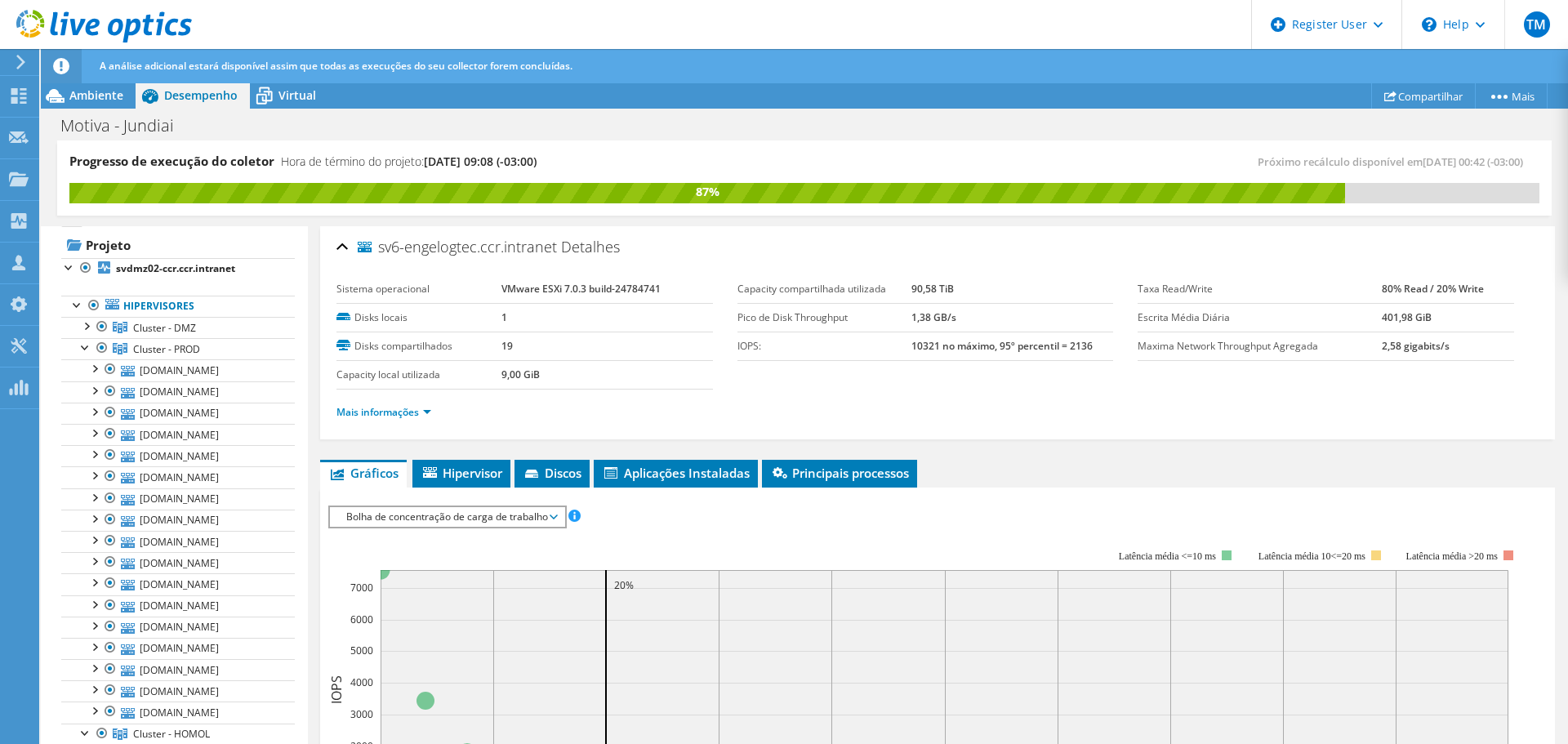
scroll to position [0, 0]
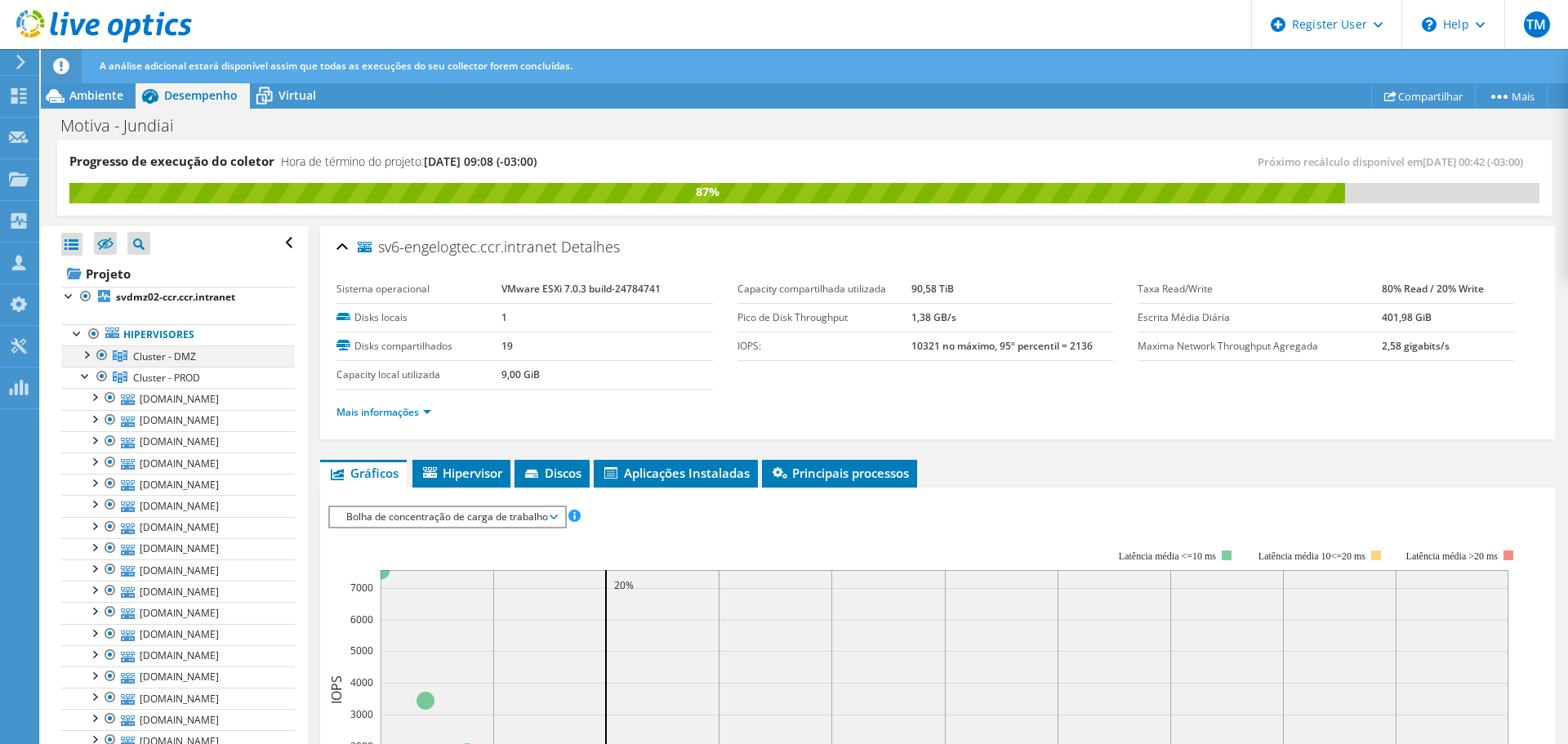
click at [89, 352] on div at bounding box center [86, 353] width 17 height 17
click at [211, 378] on link "svdmz02-ccr.ccr.intranet" at bounding box center [178, 377] width 234 height 21
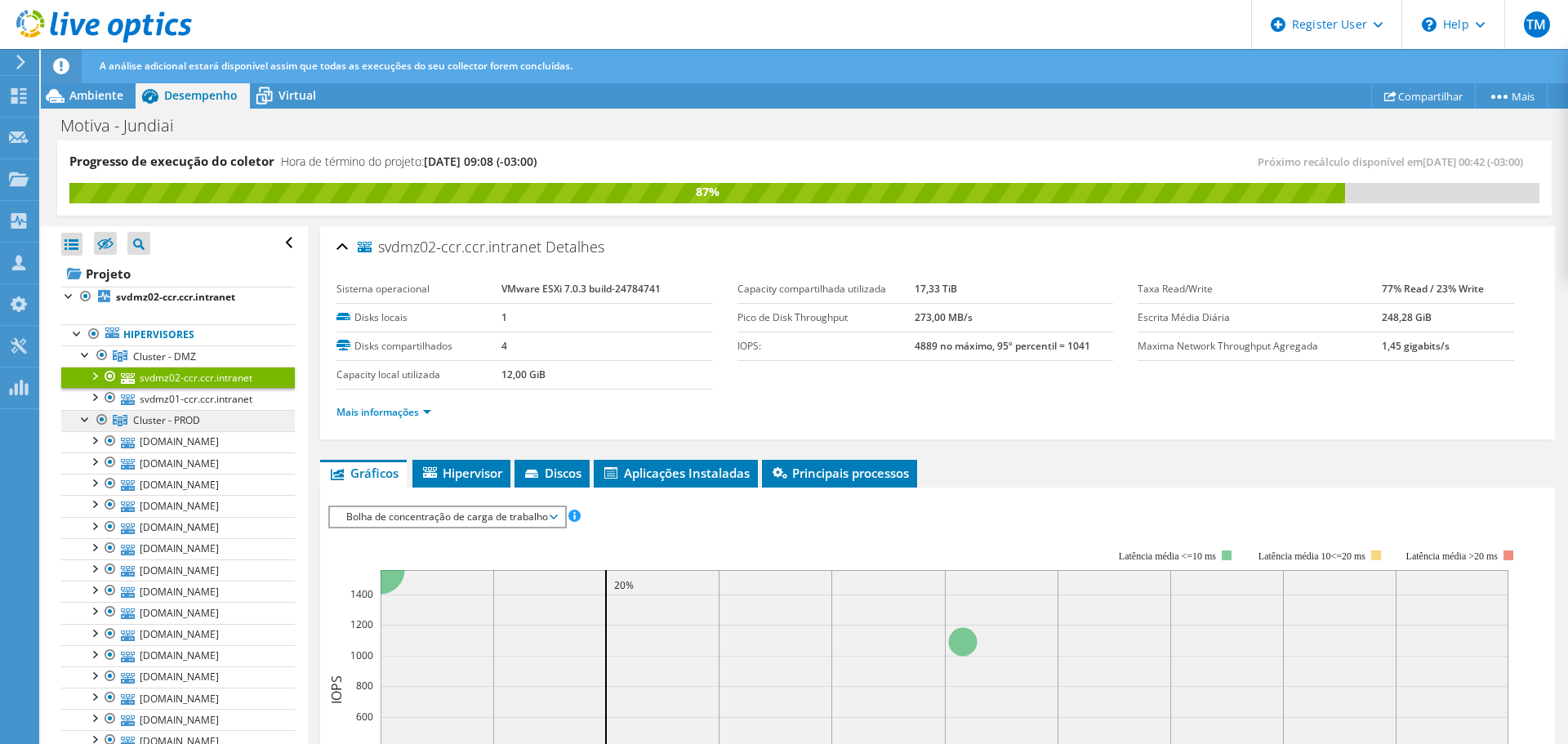
click at [167, 364] on span "Cluster - PROD" at bounding box center [165, 357] width 63 height 14
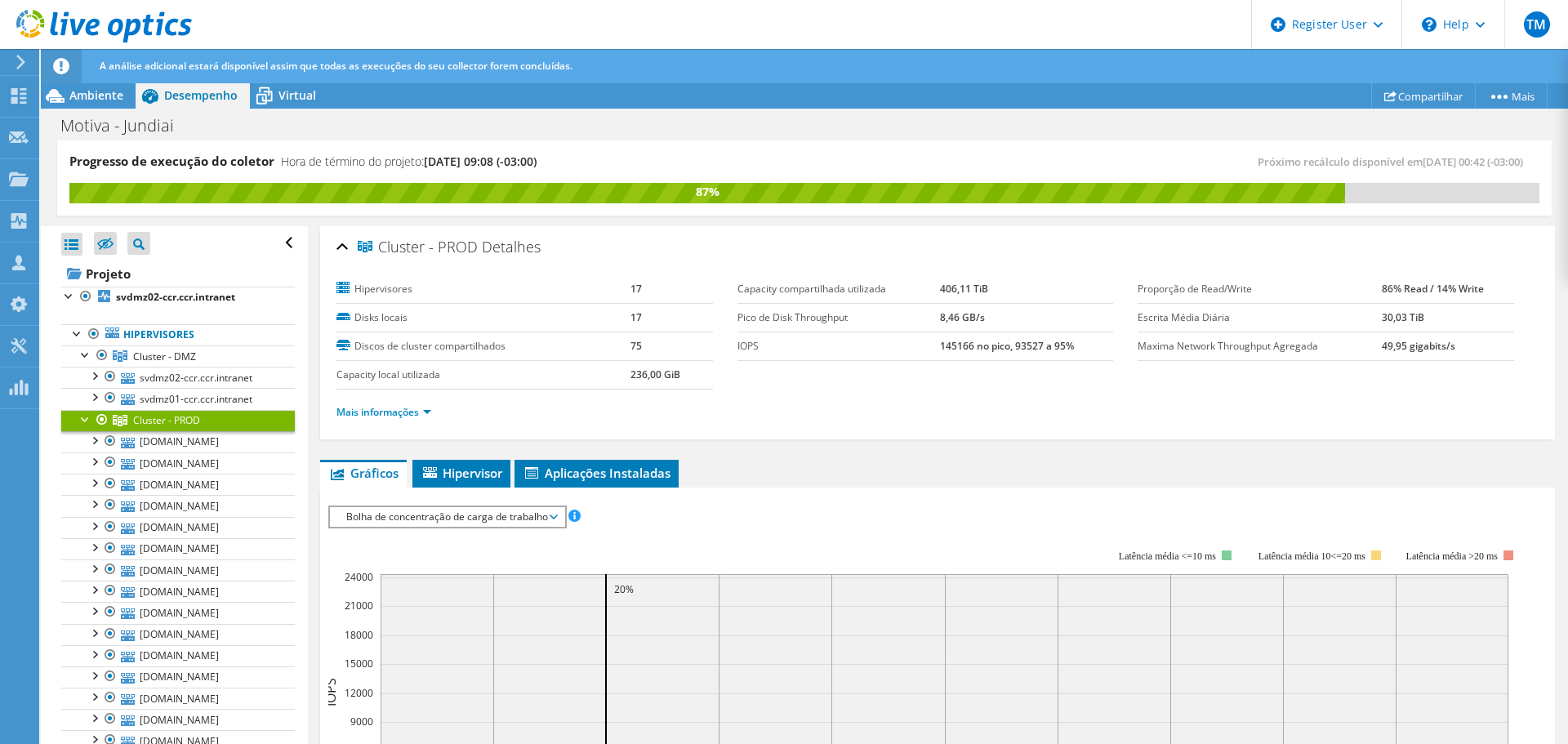
click at [83, 423] on div at bounding box center [86, 418] width 17 height 17
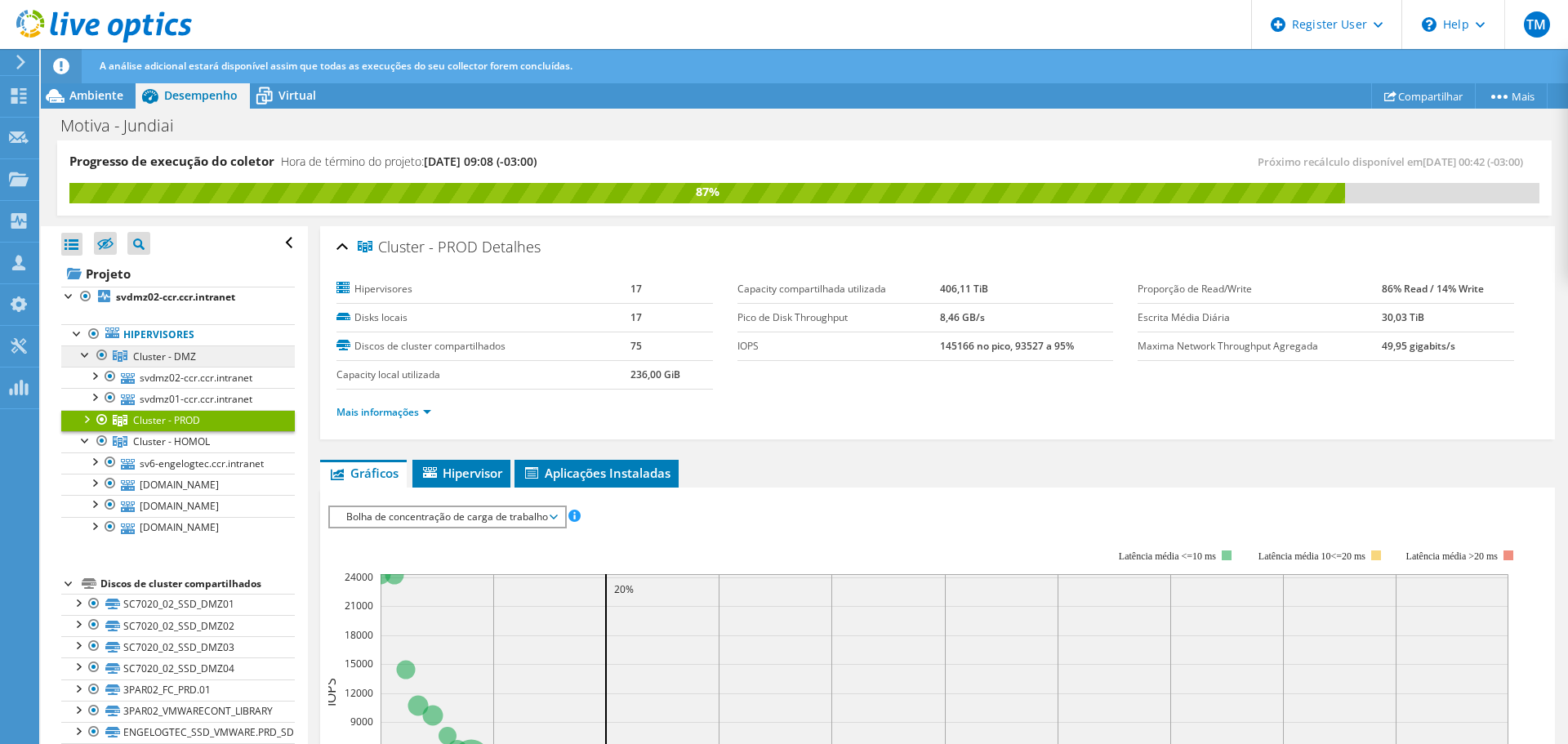
click at [77, 359] on link "Cluster - DMZ" at bounding box center [178, 356] width 234 height 21
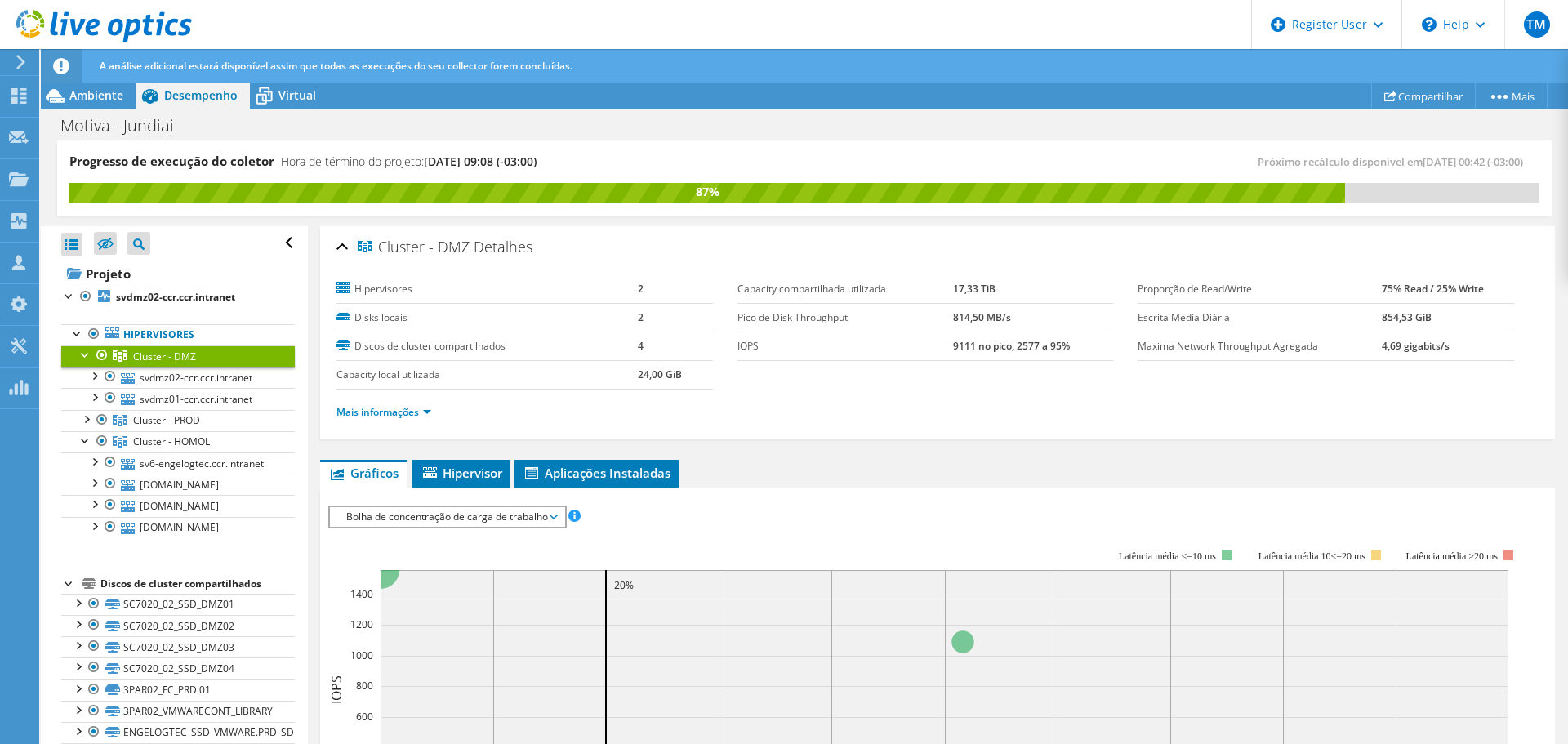
click at [81, 359] on div at bounding box center [86, 353] width 17 height 17
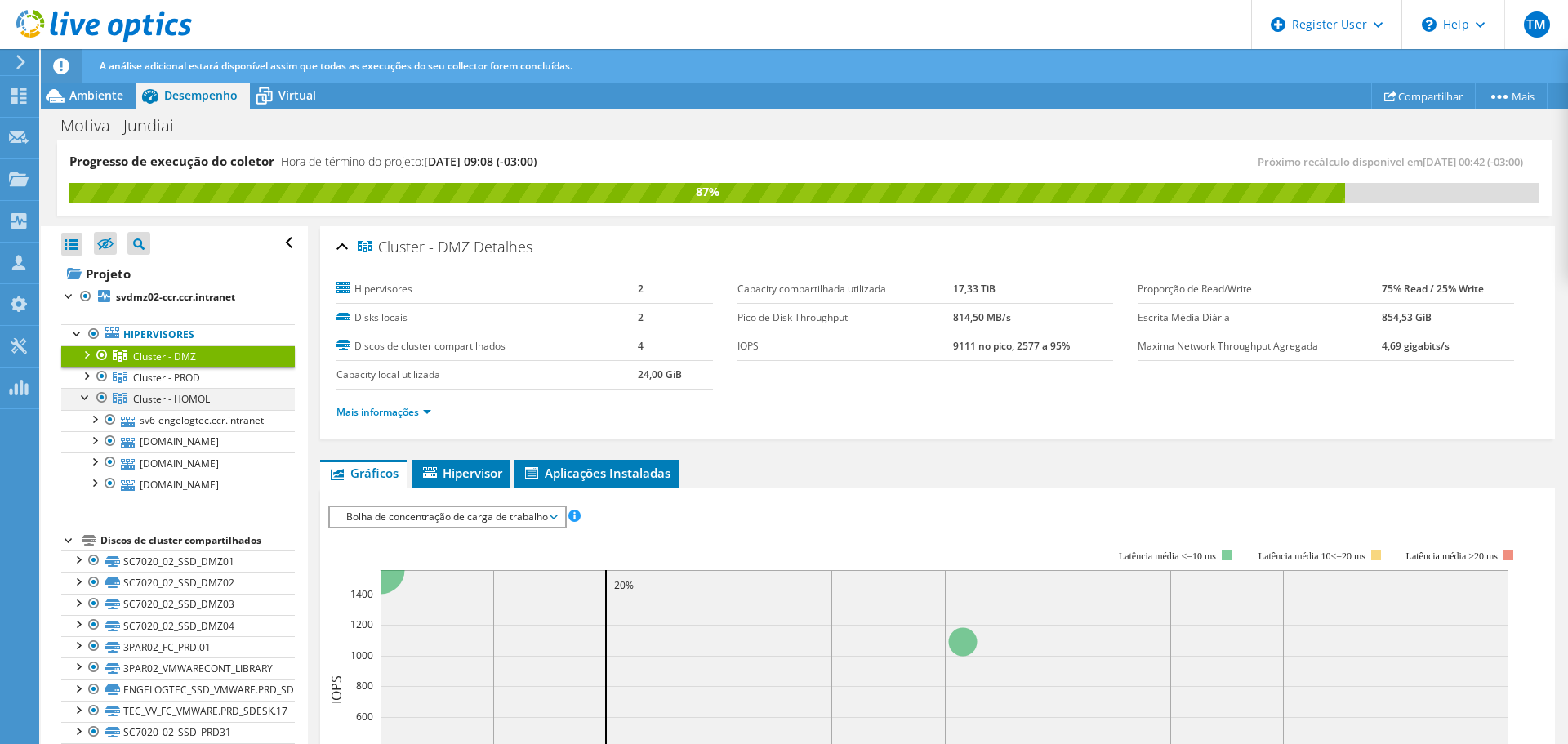
click at [83, 401] on div at bounding box center [86, 396] width 17 height 17
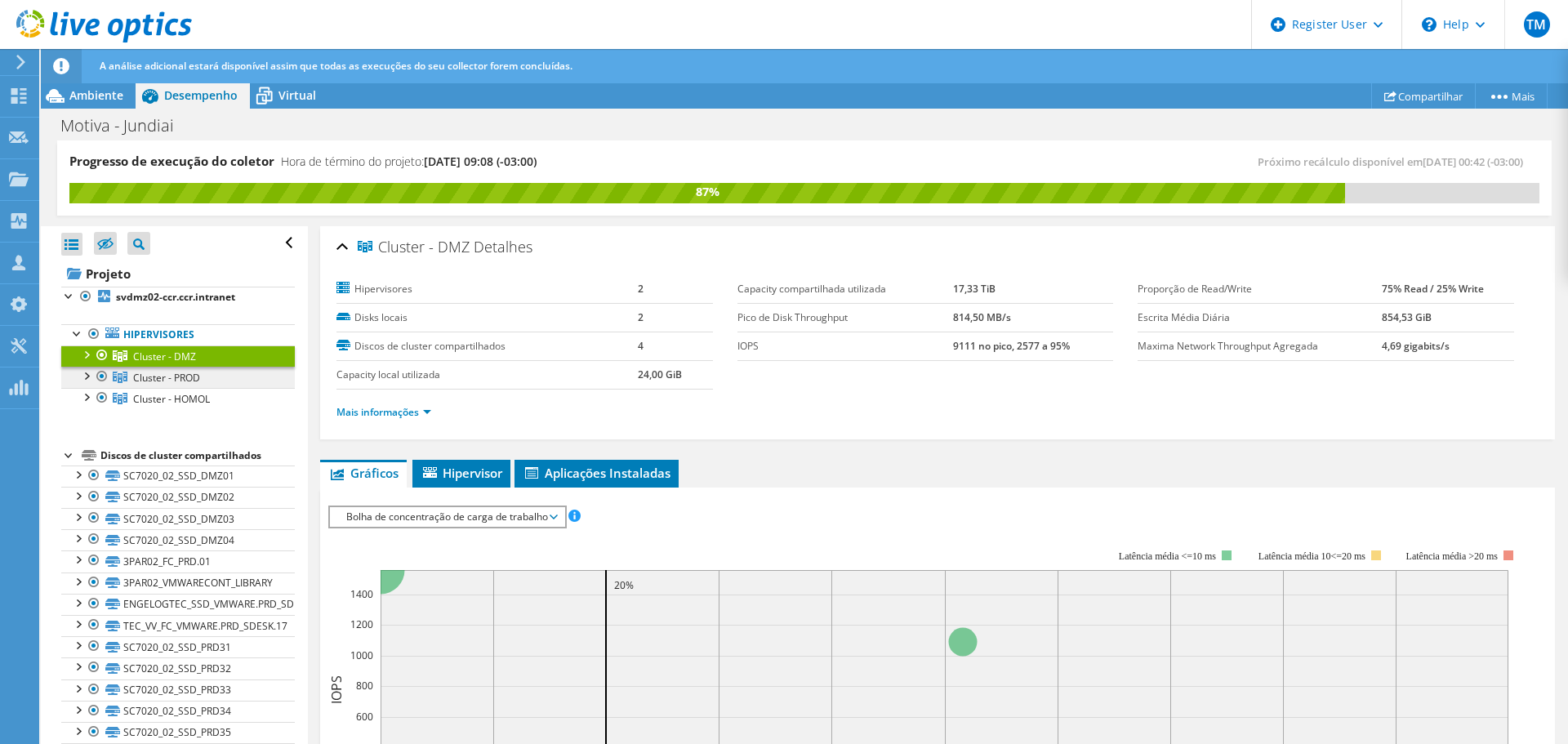
click at [155, 364] on span "Cluster - PROD" at bounding box center [165, 357] width 63 height 14
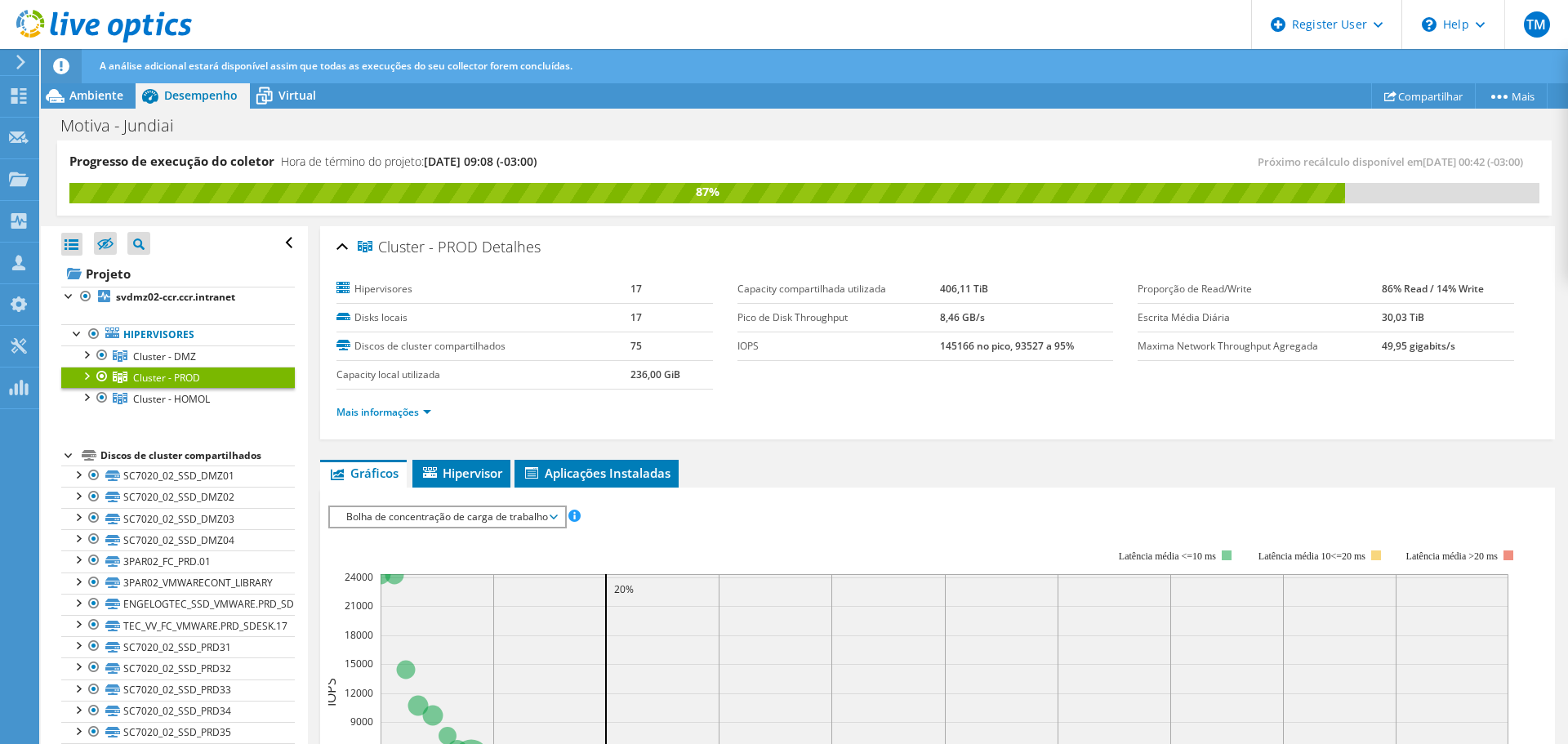
click at [89, 375] on div at bounding box center [86, 374] width 17 height 17
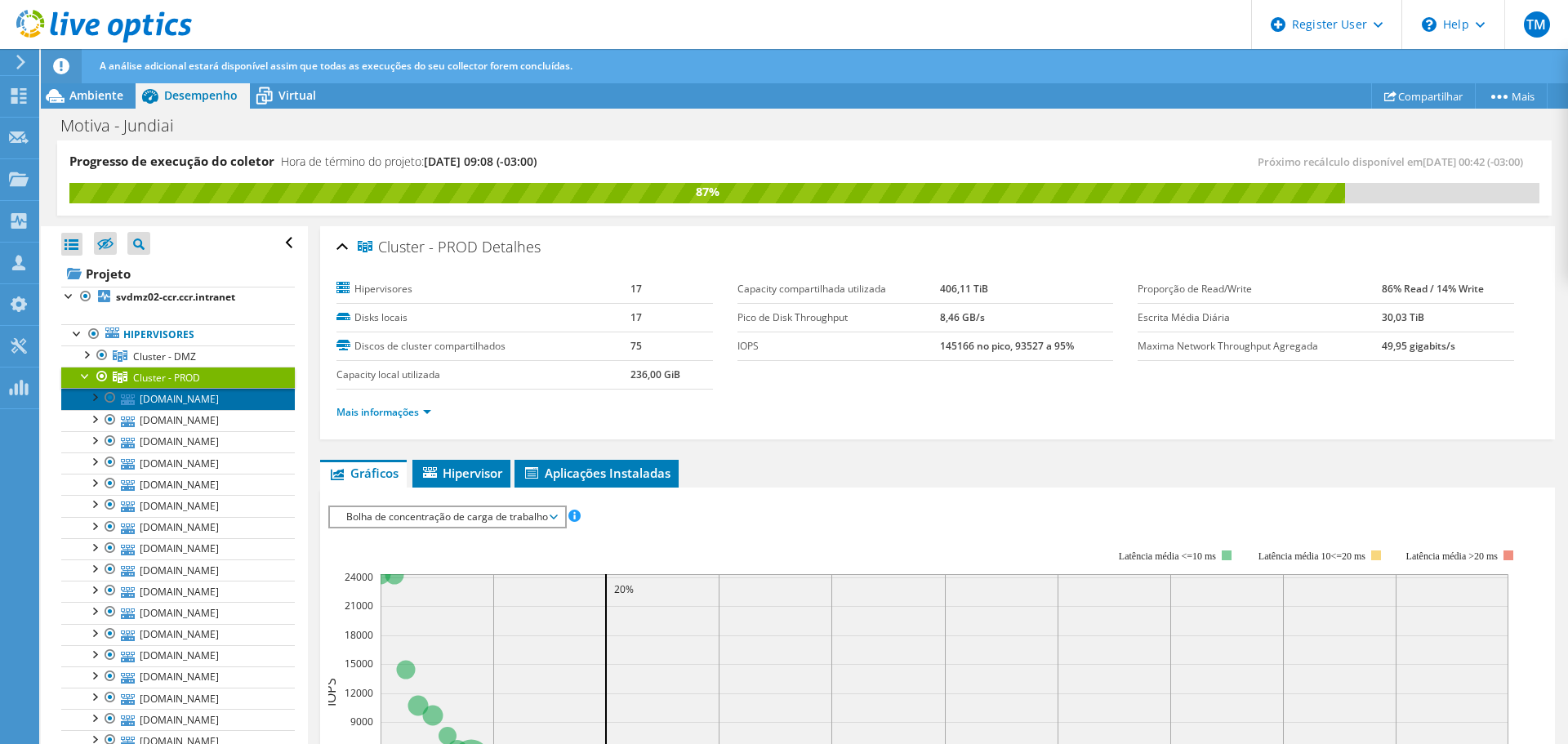
click at [213, 410] on link "sv13-engelogtec.engelogtec.com.br" at bounding box center [178, 399] width 234 height 21
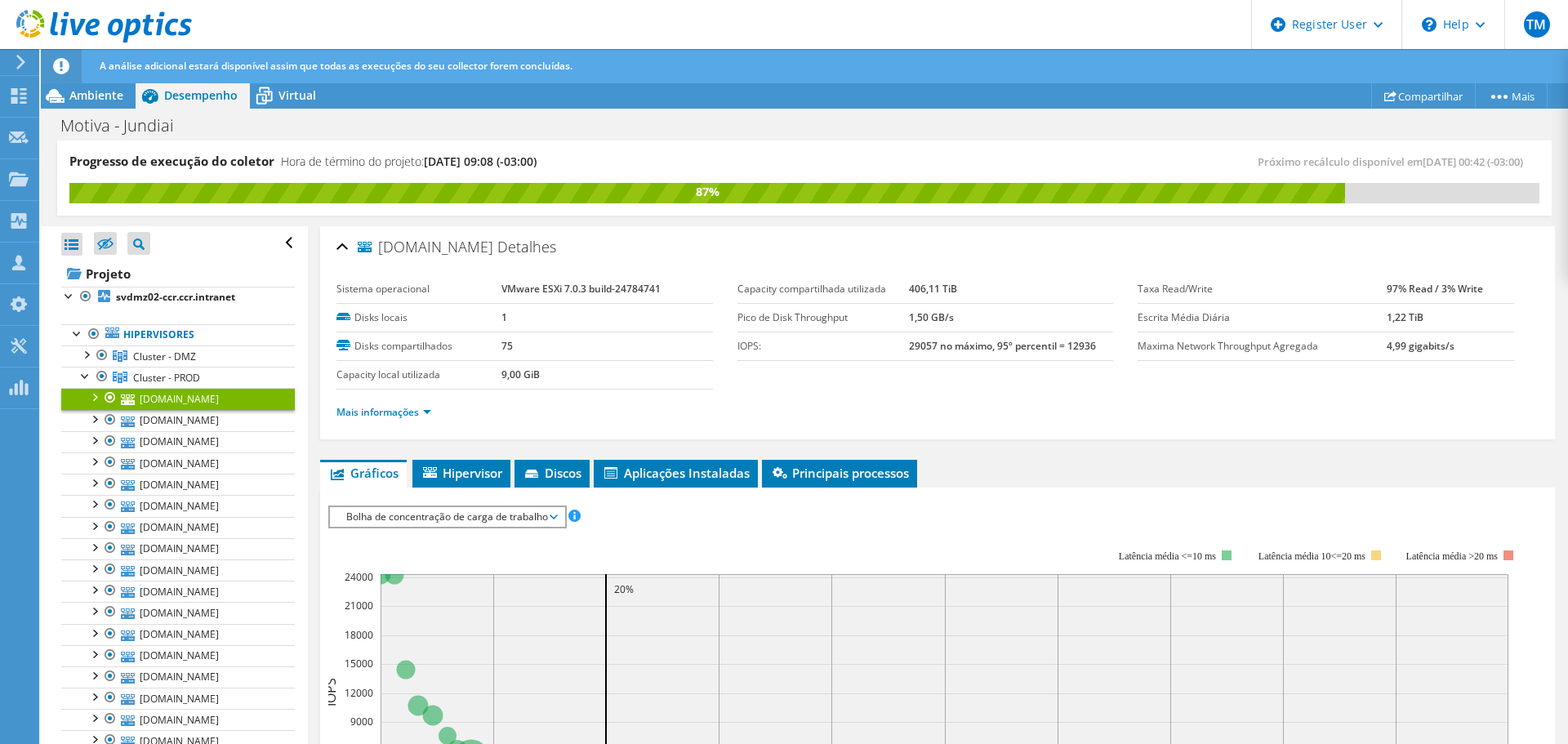
click at [949, 407] on ul "Mais informações" at bounding box center [937, 411] width 1203 height 22
click at [206, 495] on link "sv22-engelogtec.engelogtec.com.br" at bounding box center [178, 485] width 234 height 21
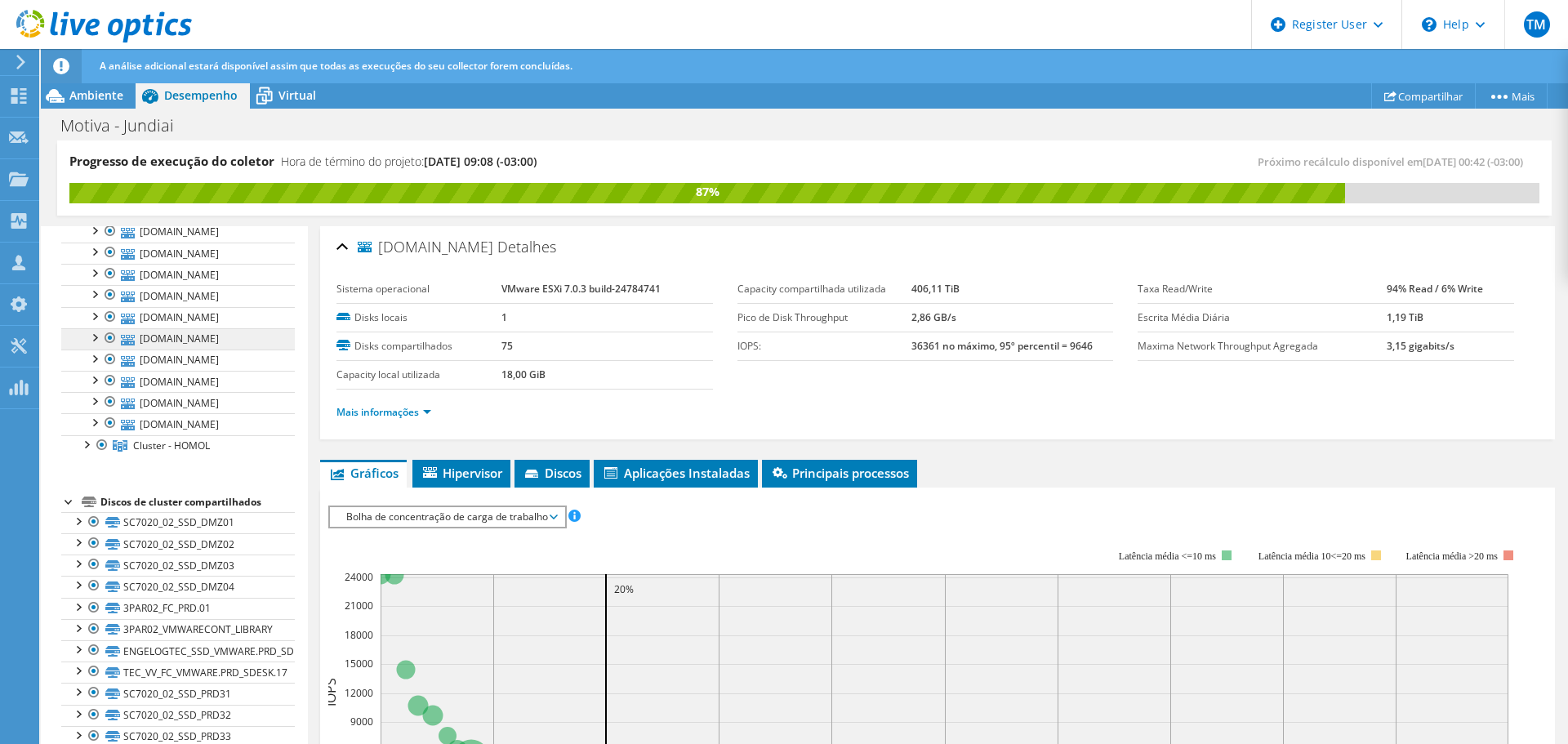
scroll to position [409, 0]
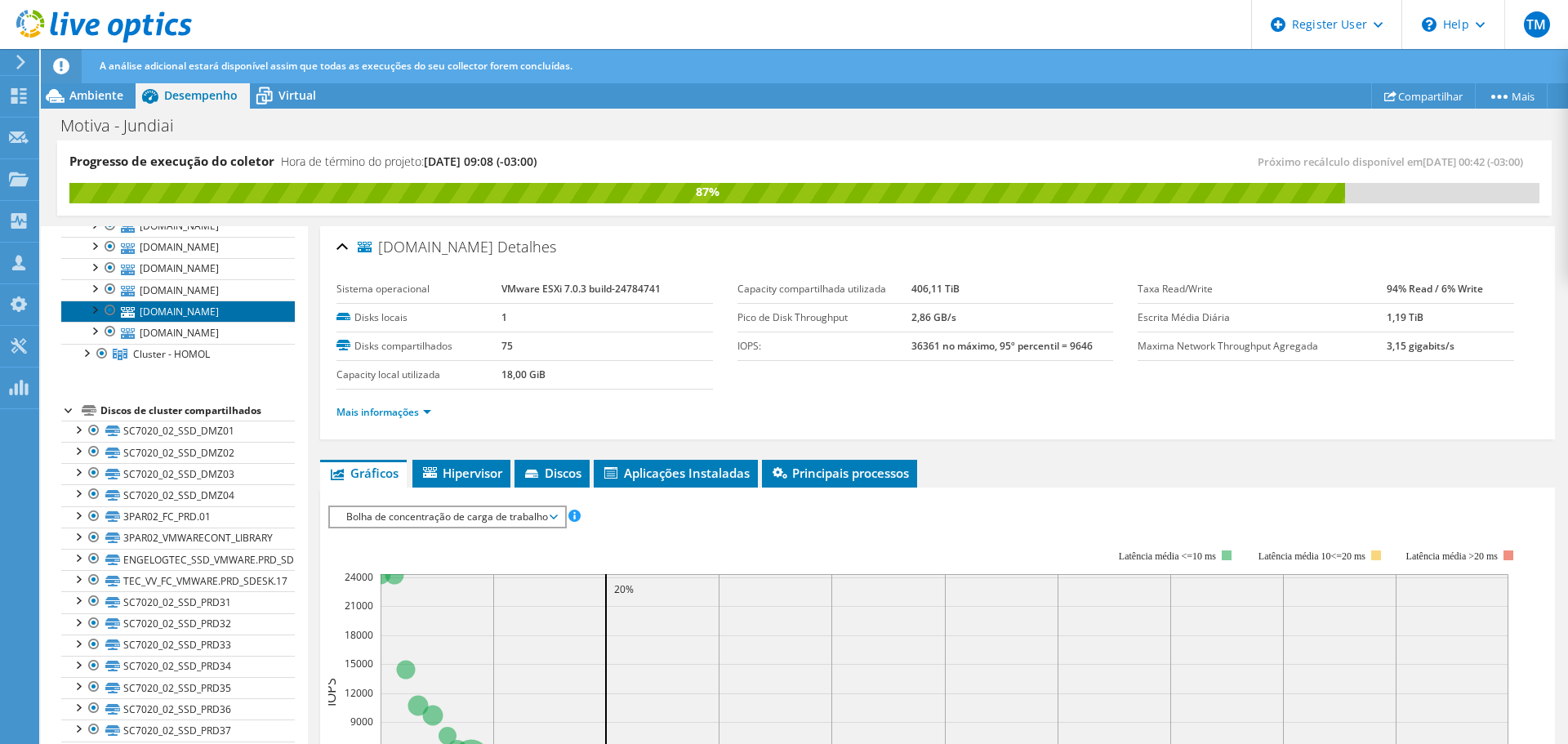
click at [206, 322] on link "sv19-engelogtec.engelogtec.com.br" at bounding box center [178, 311] width 234 height 21
click at [207, 343] on link "sv16-engelogtec.engelogtec.com.br" at bounding box center [178, 333] width 234 height 21
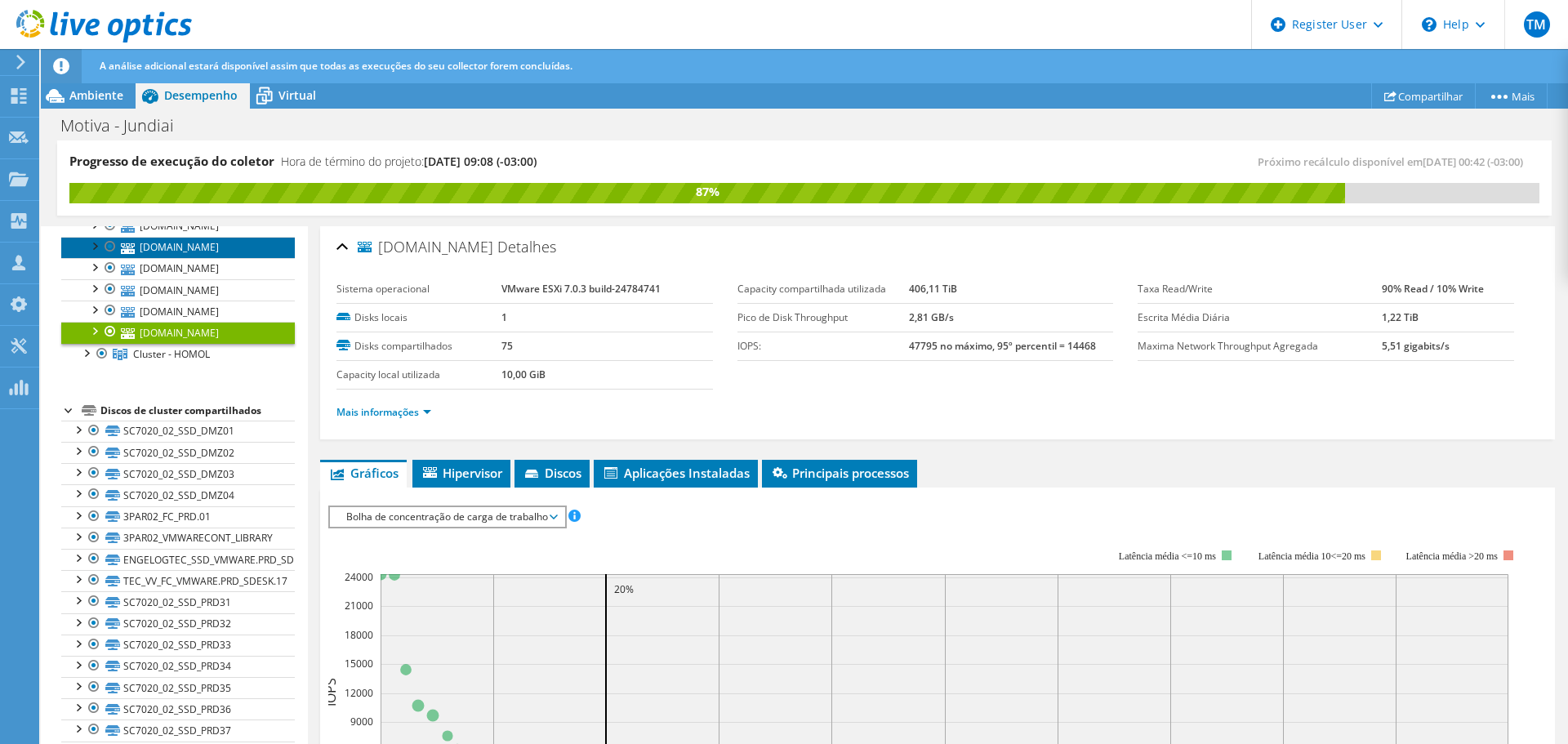
click at [198, 258] on link "sv24-engelogtec.engelogtec.com.br" at bounding box center [178, 248] width 234 height 21
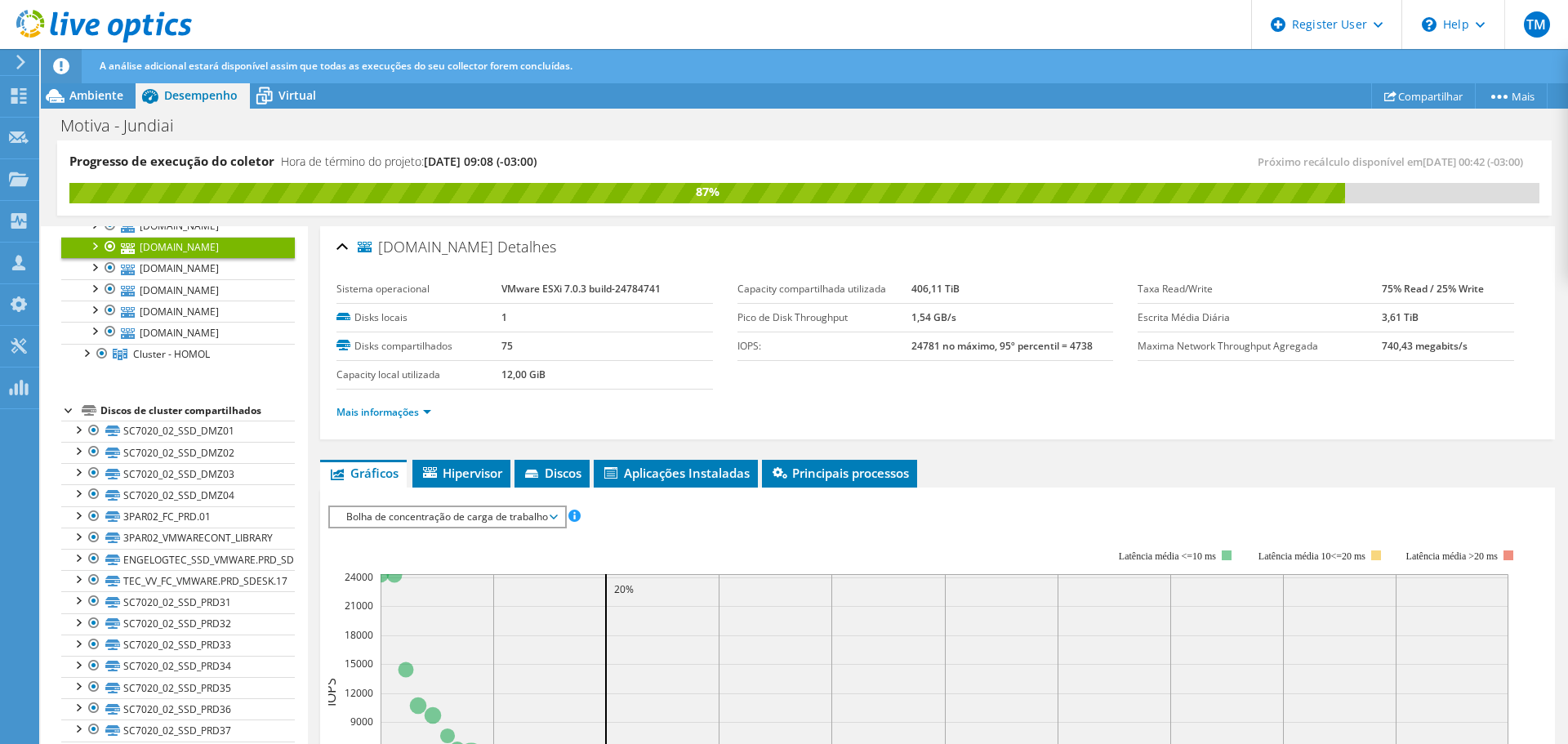
click at [212, 194] on link "sv20-engelogtec.engelogtec.com.br" at bounding box center [178, 183] width 234 height 21
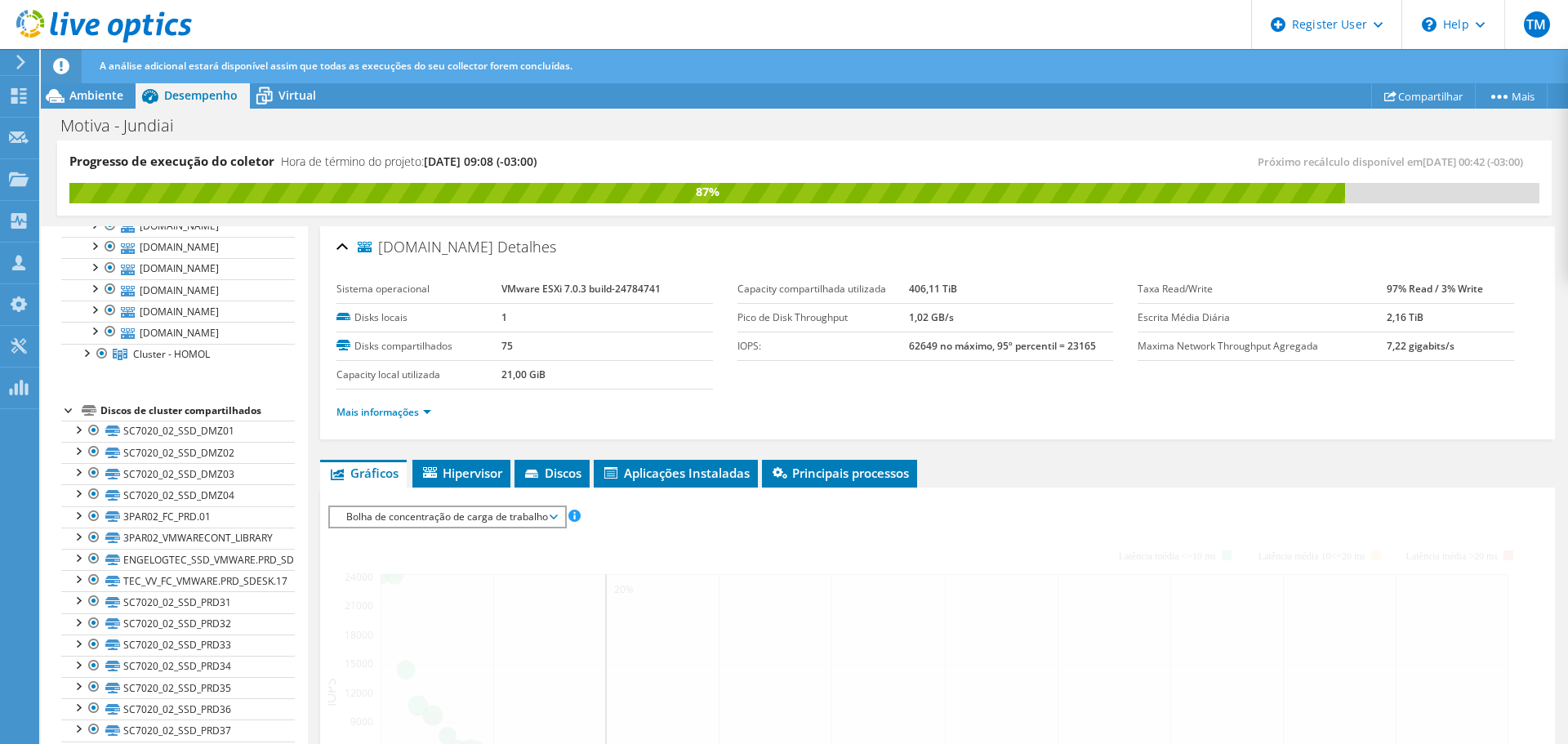
click at [210, 173] on link "sv25-engelogtec.engelogtec.com.br" at bounding box center [178, 162] width 234 height 21
click at [204, 151] on link "sv10-engelogtec.engelogtec.com.br" at bounding box center [178, 140] width 234 height 21
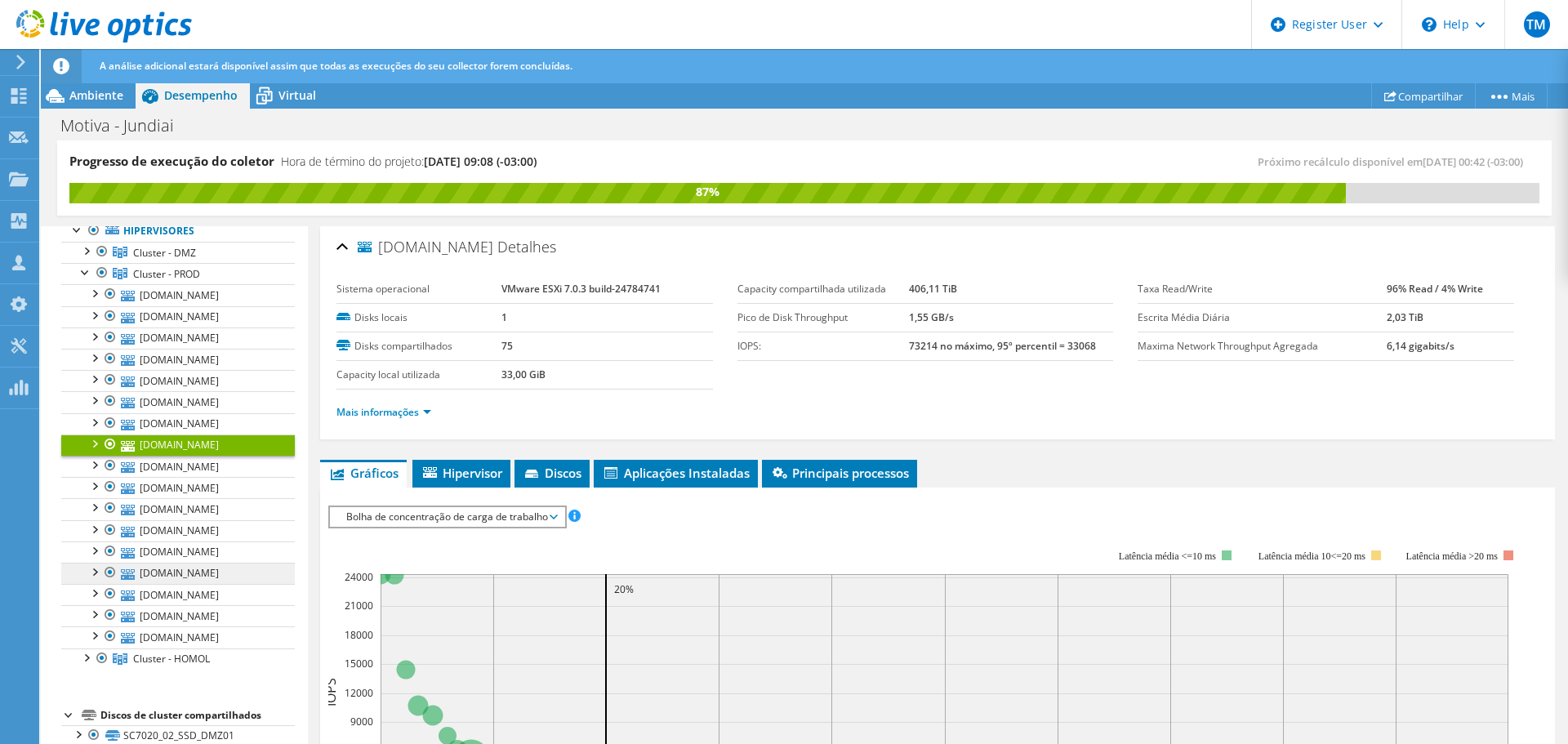
scroll to position [82, 0]
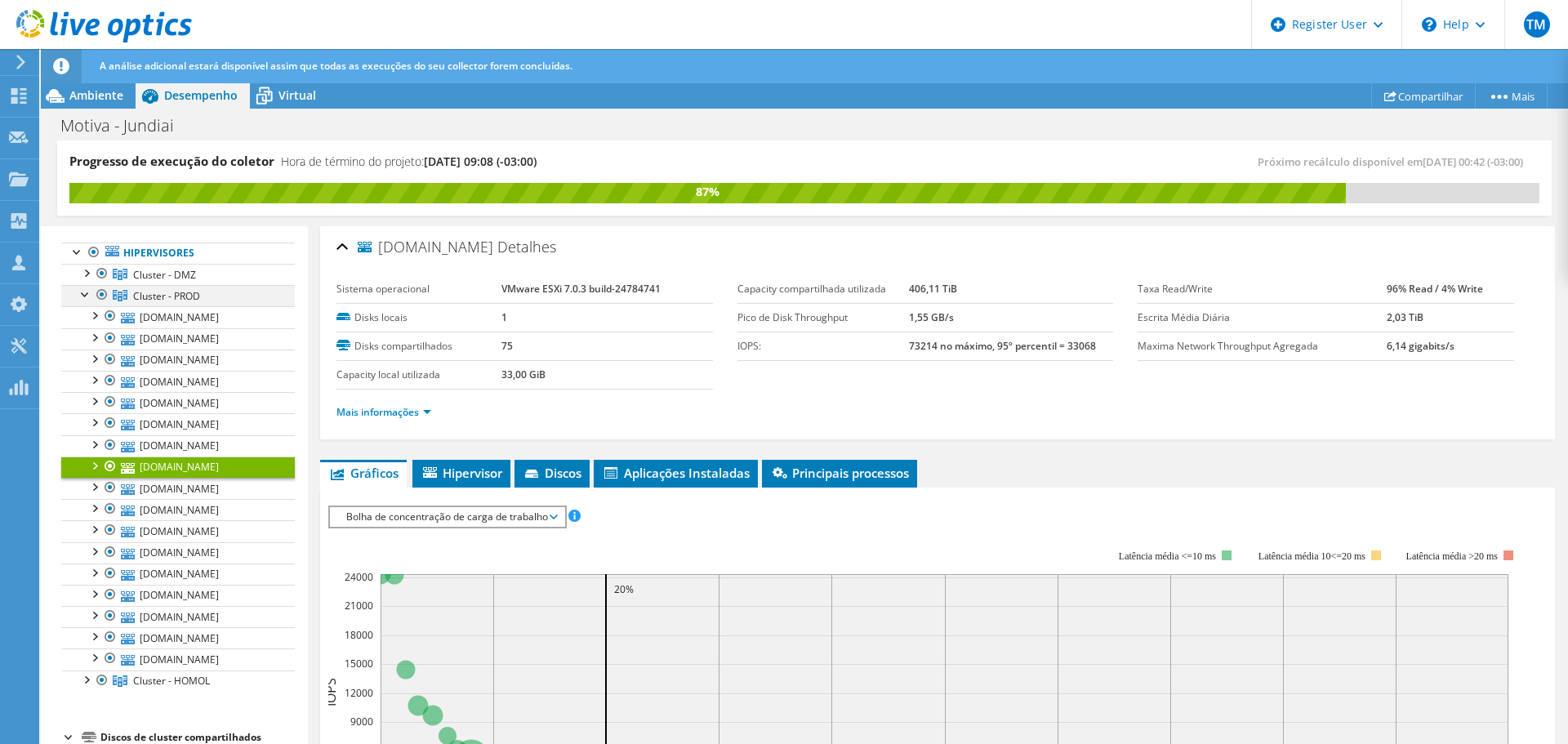
click at [85, 300] on div at bounding box center [86, 293] width 17 height 17
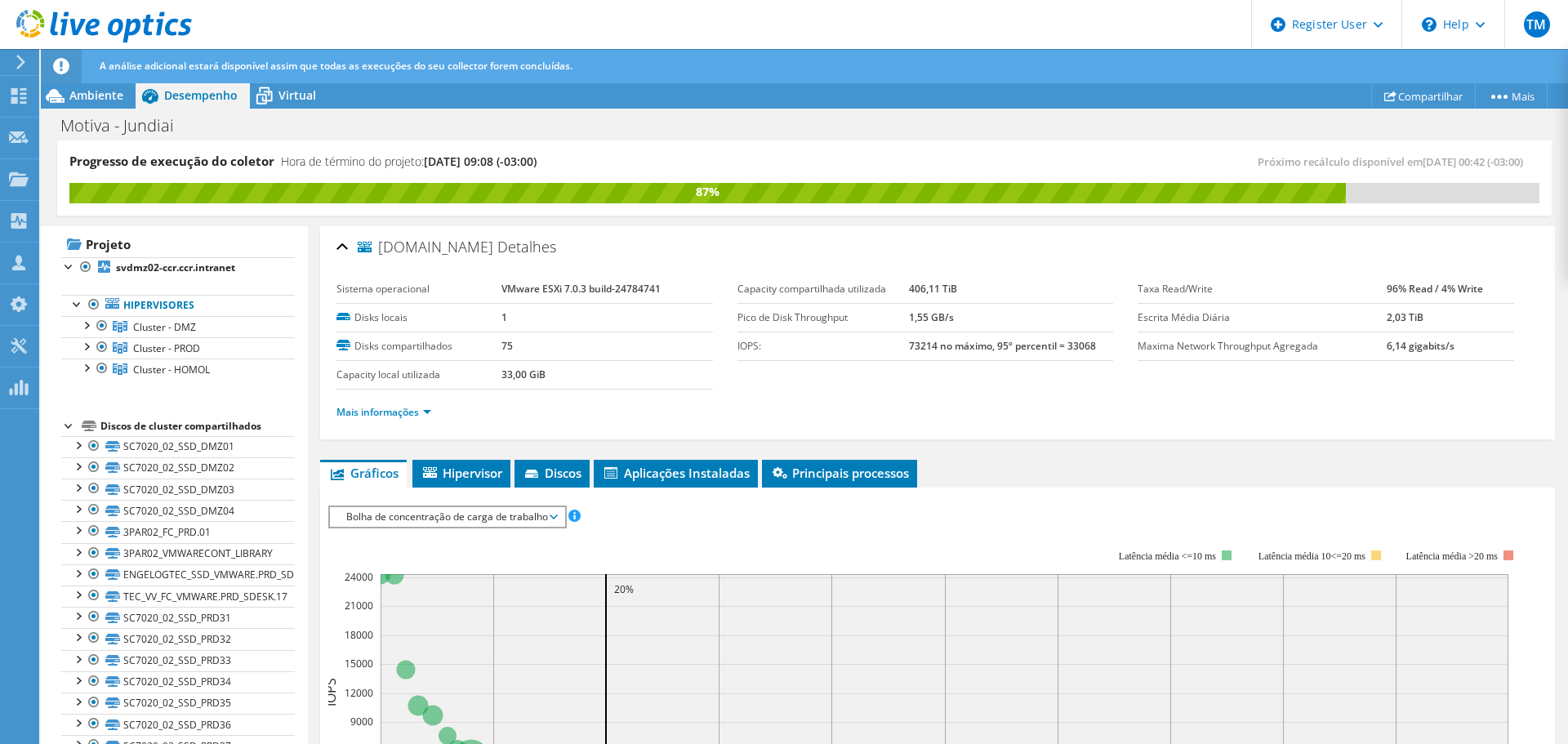
scroll to position [0, 0]
